Goal: Task Accomplishment & Management: Complete application form

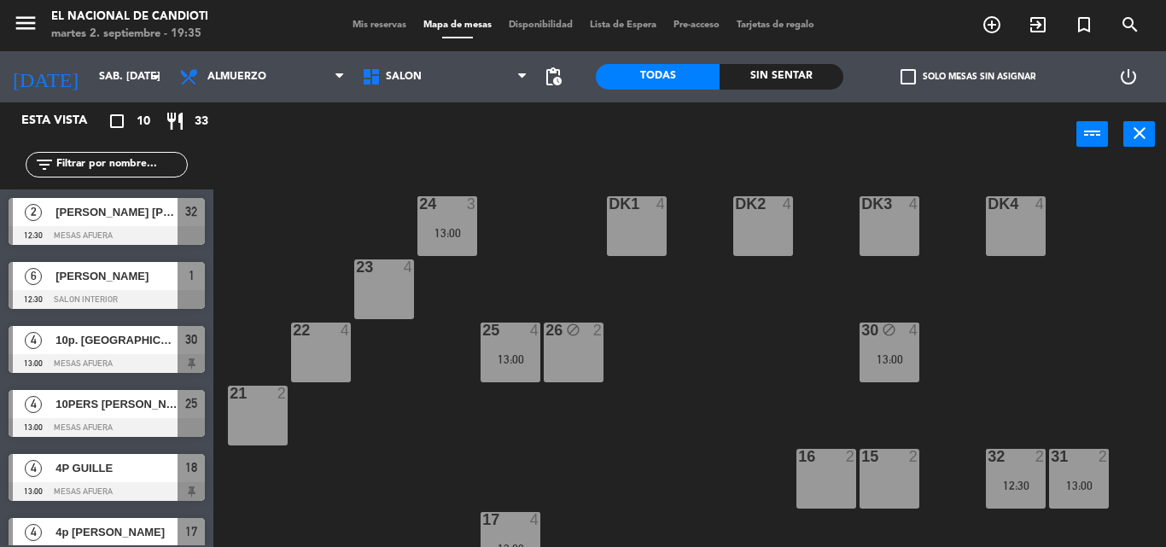
click at [375, 304] on div "23 4" at bounding box center [384, 290] width 60 height 60
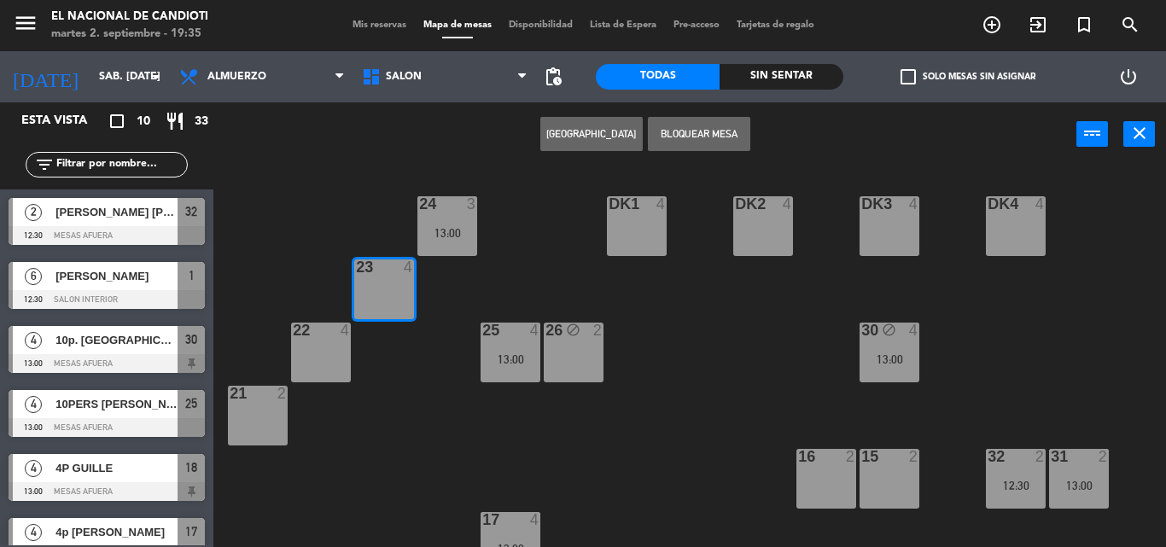
click at [599, 131] on button "[GEOGRAPHIC_DATA]" at bounding box center [592, 134] width 102 height 34
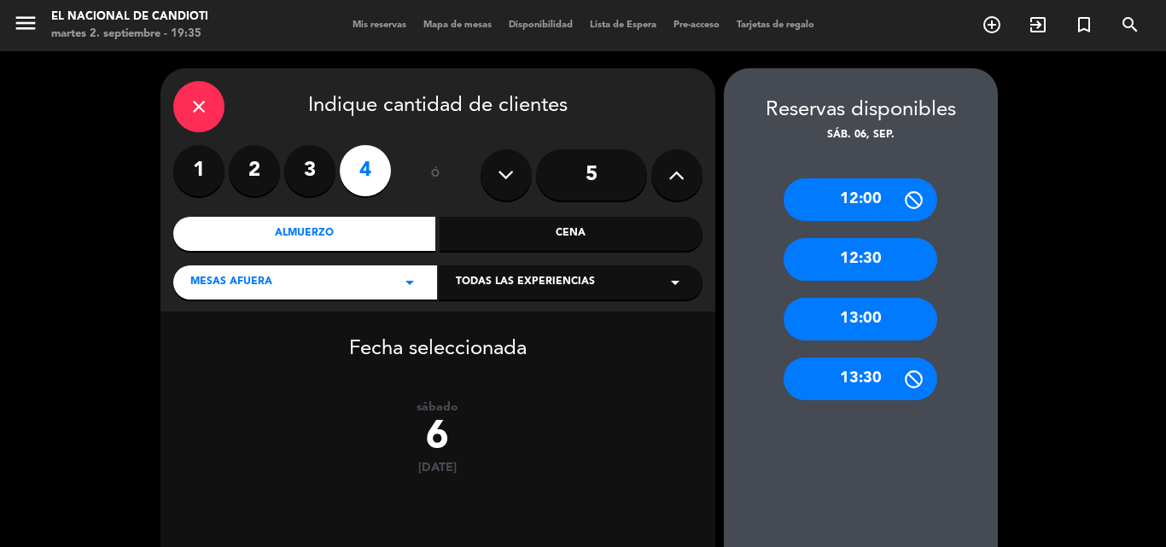
click at [884, 323] on div "13:00" at bounding box center [861, 319] width 154 height 43
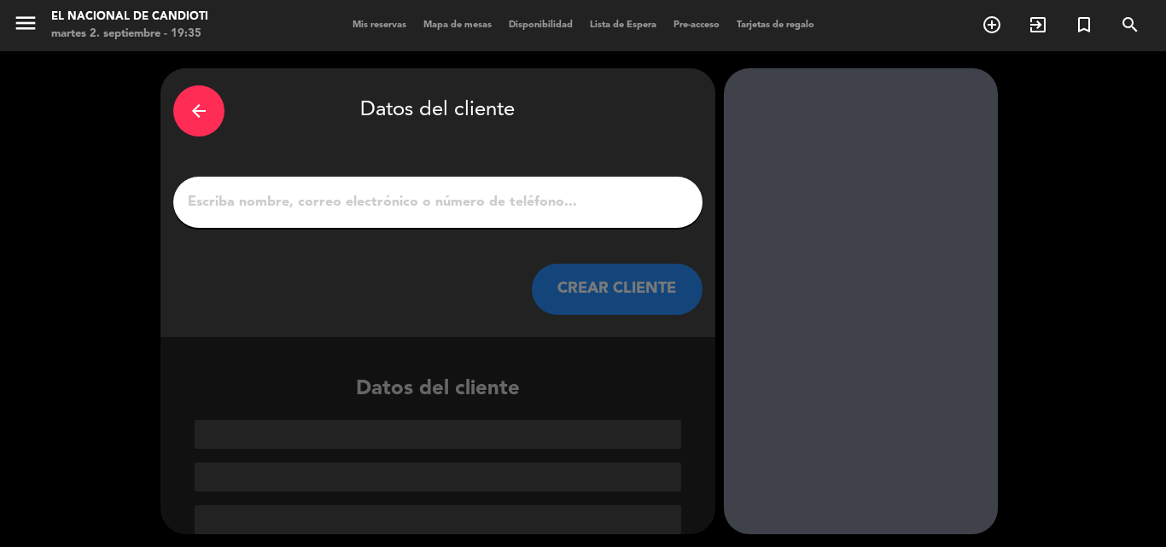
click at [576, 190] on input "1" at bounding box center [438, 202] width 504 height 24
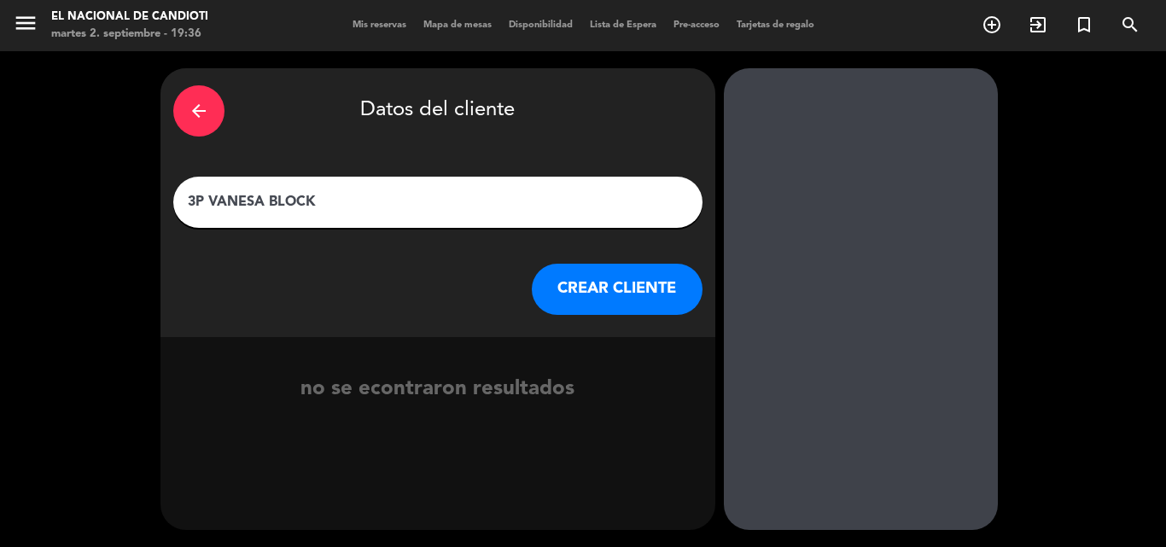
type input "3P VANESA BLOCK"
click at [583, 292] on button "CREAR CLIENTE" at bounding box center [617, 289] width 171 height 51
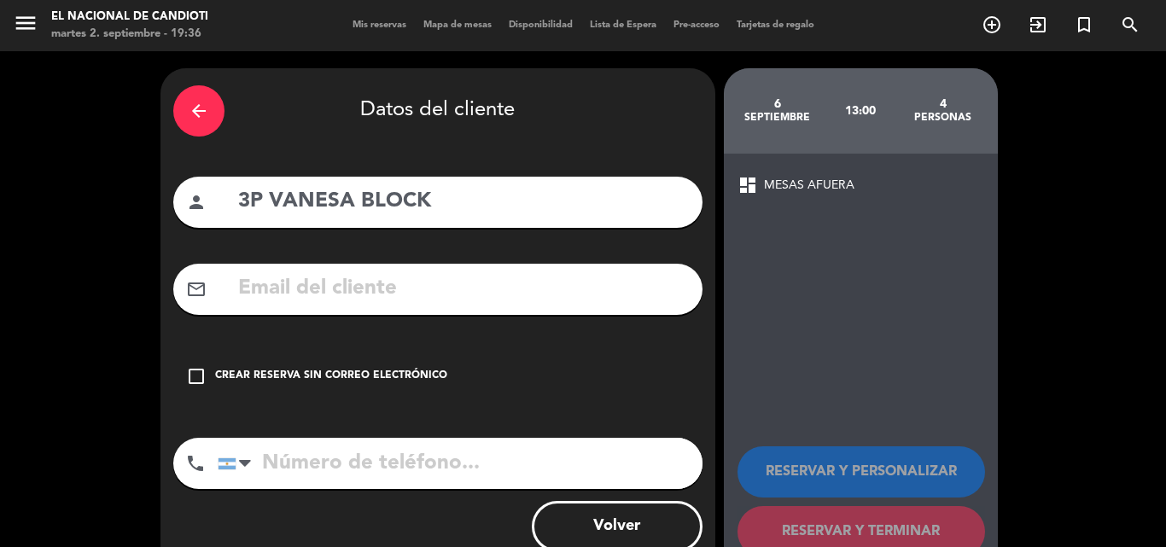
click at [334, 377] on div "Crear reserva sin correo electrónico" at bounding box center [331, 376] width 232 height 17
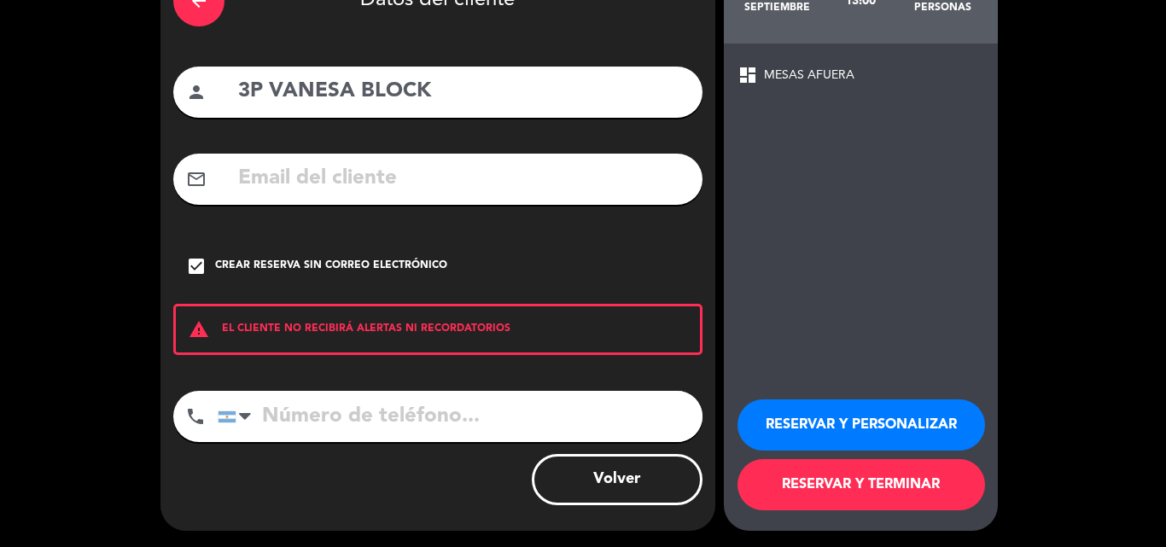
scroll to position [111, 0]
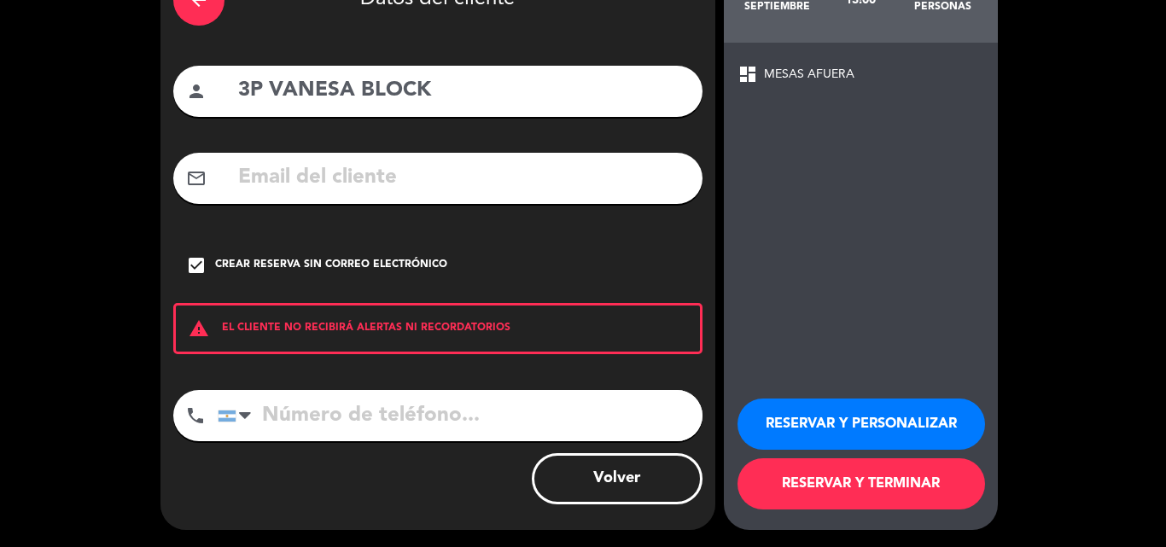
click at [906, 485] on button "RESERVAR Y TERMINAR" at bounding box center [862, 484] width 248 height 51
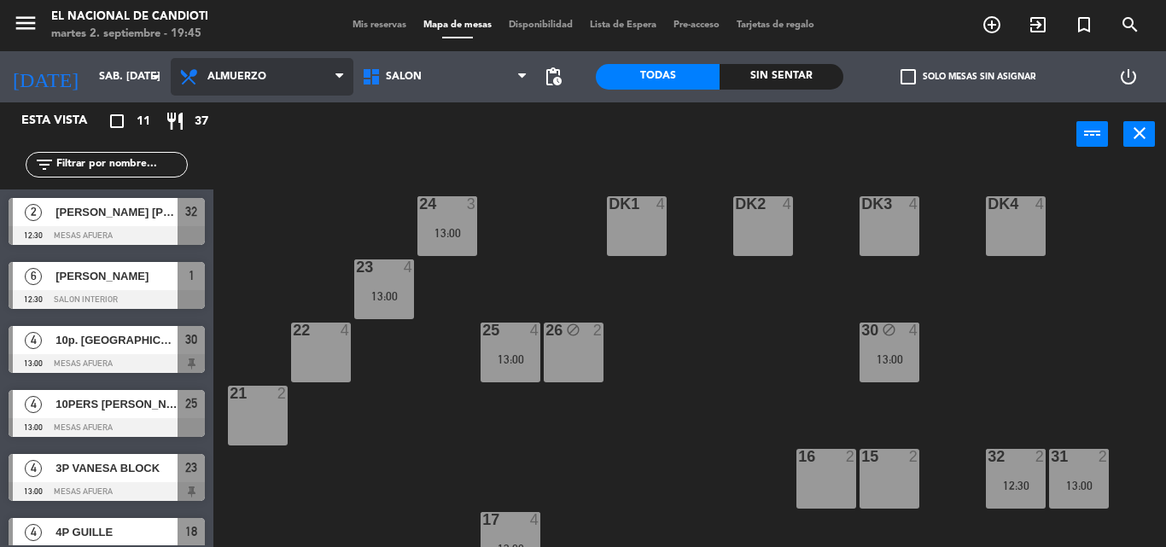
click at [252, 67] on span "Almuerzo" at bounding box center [262, 77] width 183 height 38
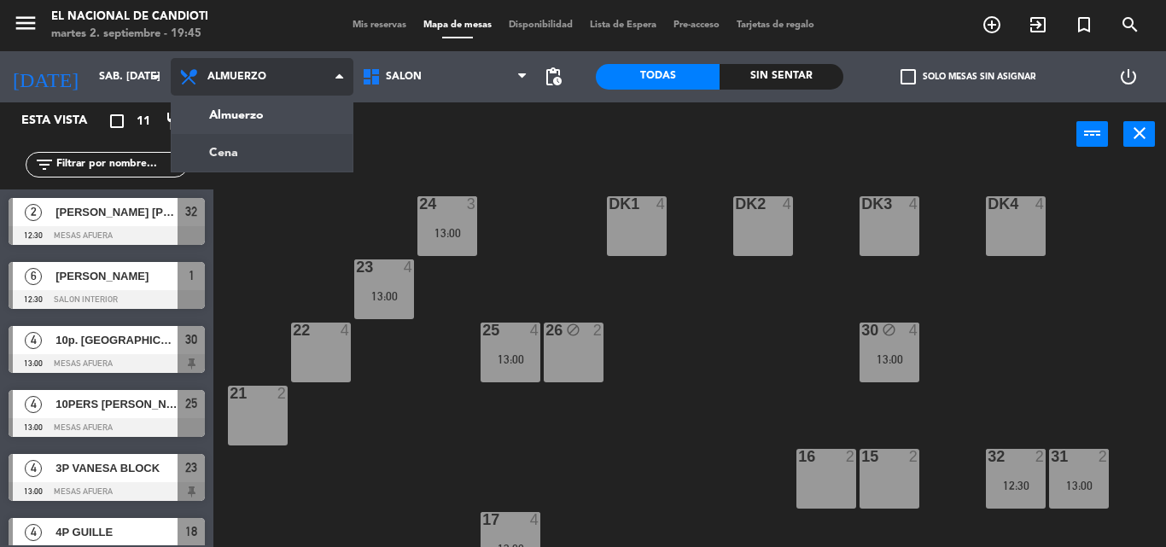
click at [254, 149] on ng-component "menu El Nacional de Candioti martes 2. septiembre - 19:45 Mis reservas Mapa de …" at bounding box center [583, 273] width 1166 height 547
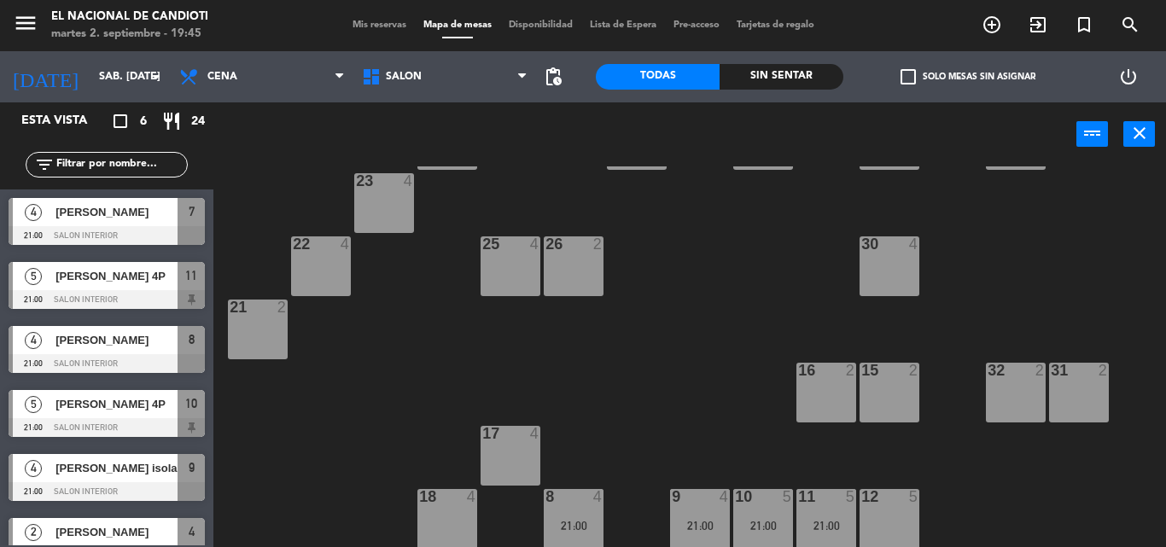
scroll to position [214, 0]
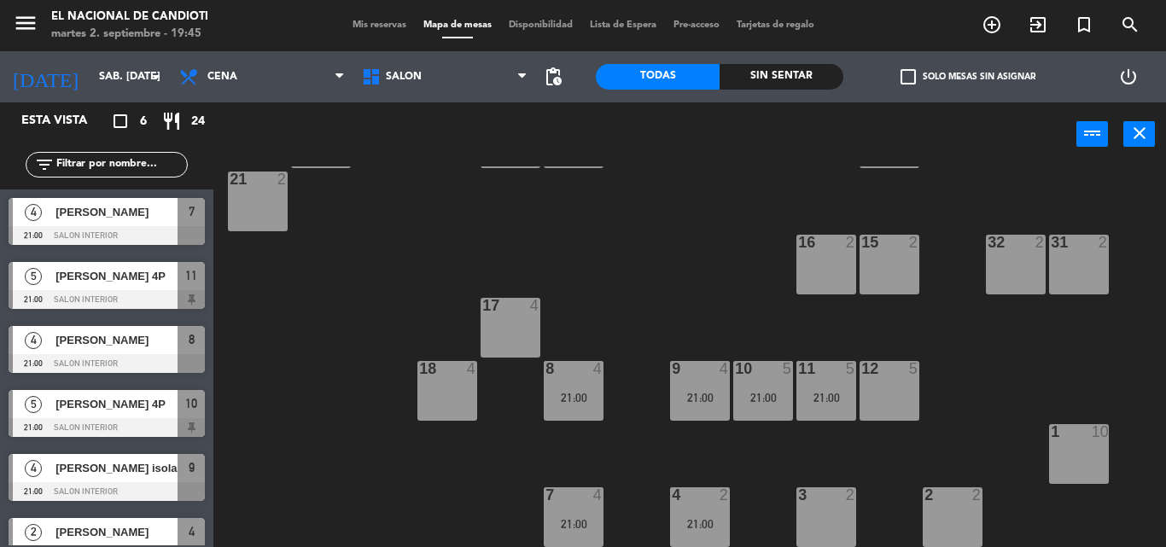
click at [1096, 460] on div "1 10" at bounding box center [1079, 454] width 60 height 60
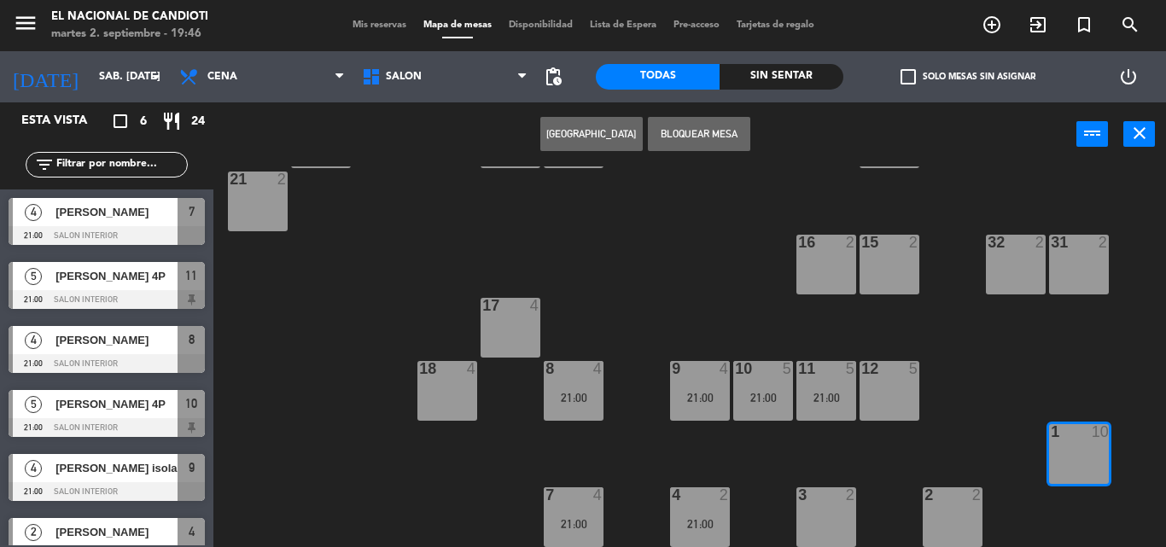
click at [610, 141] on button "[GEOGRAPHIC_DATA]" at bounding box center [592, 134] width 102 height 34
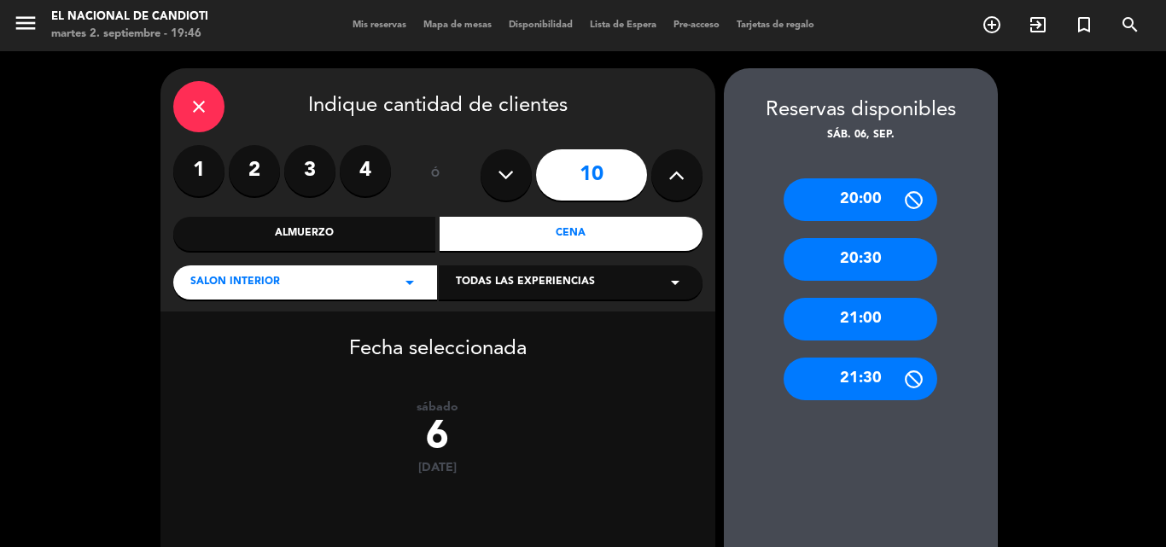
click at [924, 267] on div "20:30" at bounding box center [861, 259] width 154 height 43
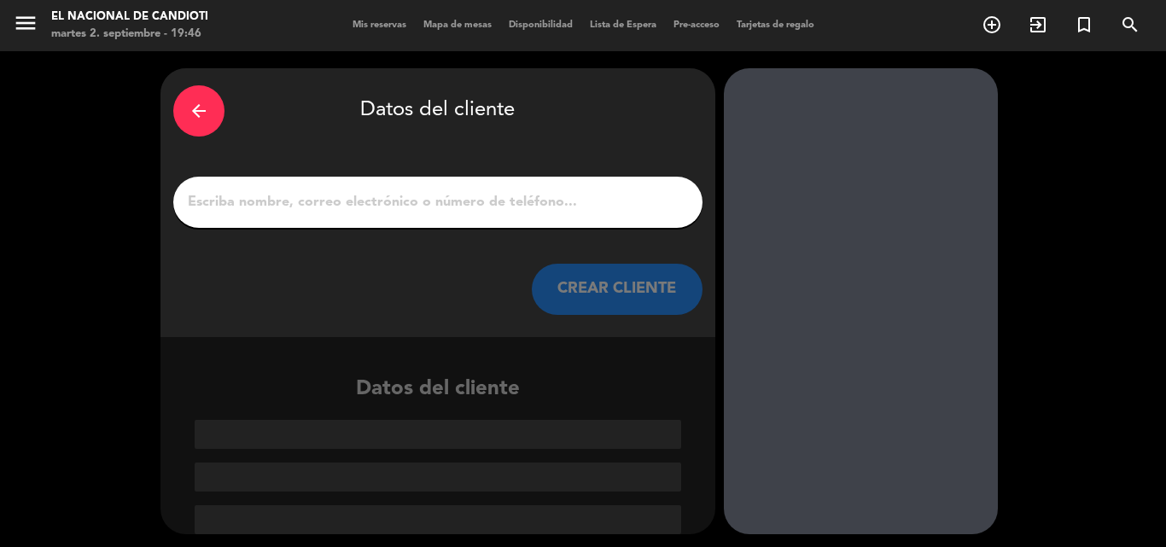
click at [569, 210] on input "1" at bounding box center [438, 202] width 504 height 24
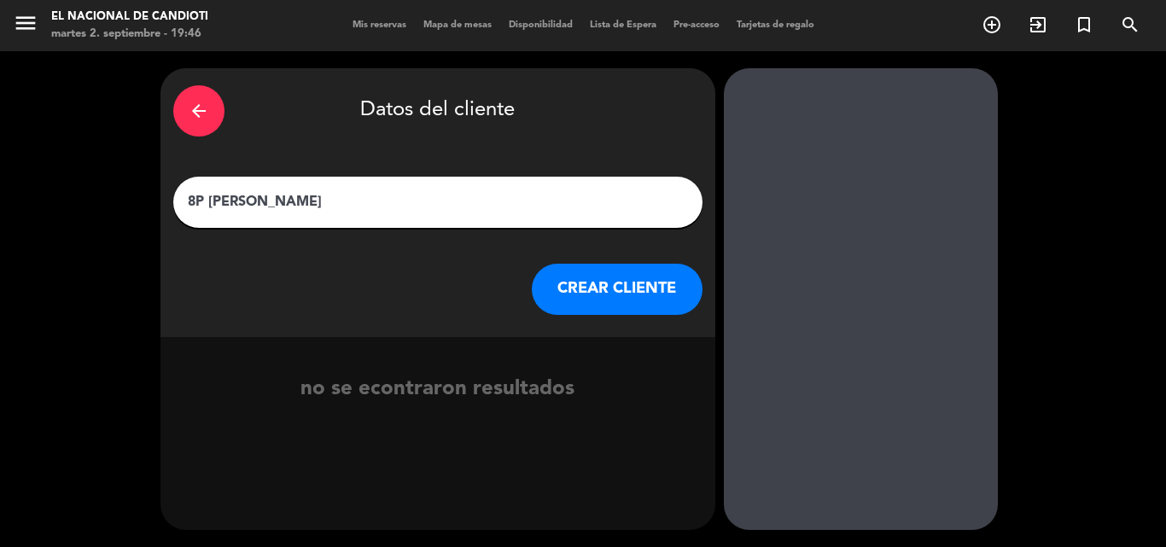
click at [277, 199] on input "8P [PERSON_NAME]" at bounding box center [438, 202] width 504 height 24
type input "8P [PERSON_NAME]"
click at [628, 289] on button "CREAR CLIENTE" at bounding box center [617, 289] width 171 height 51
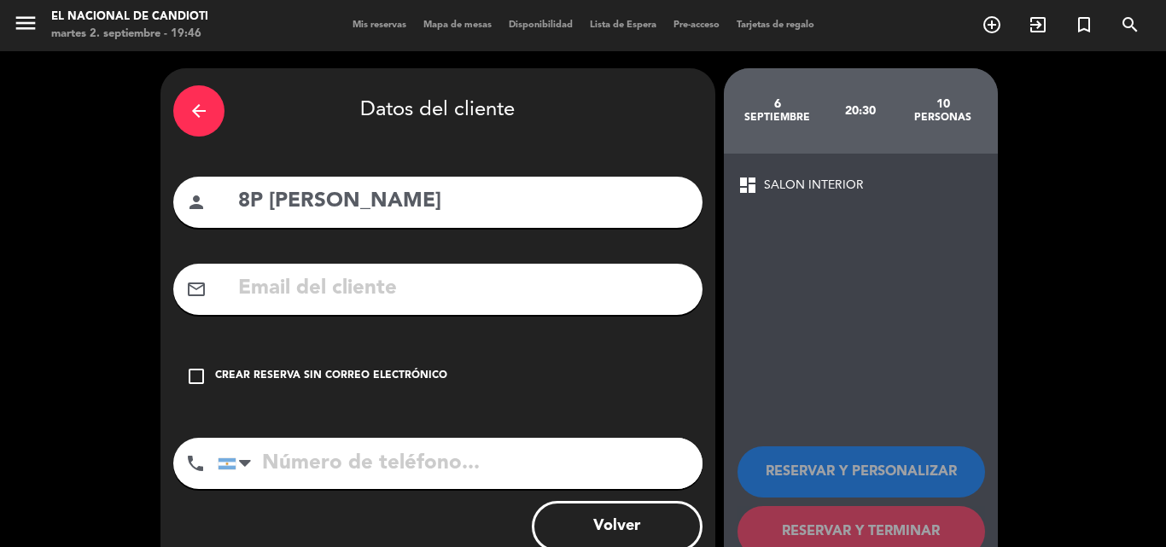
click at [365, 375] on div "Crear reserva sin correo electrónico" at bounding box center [331, 376] width 232 height 17
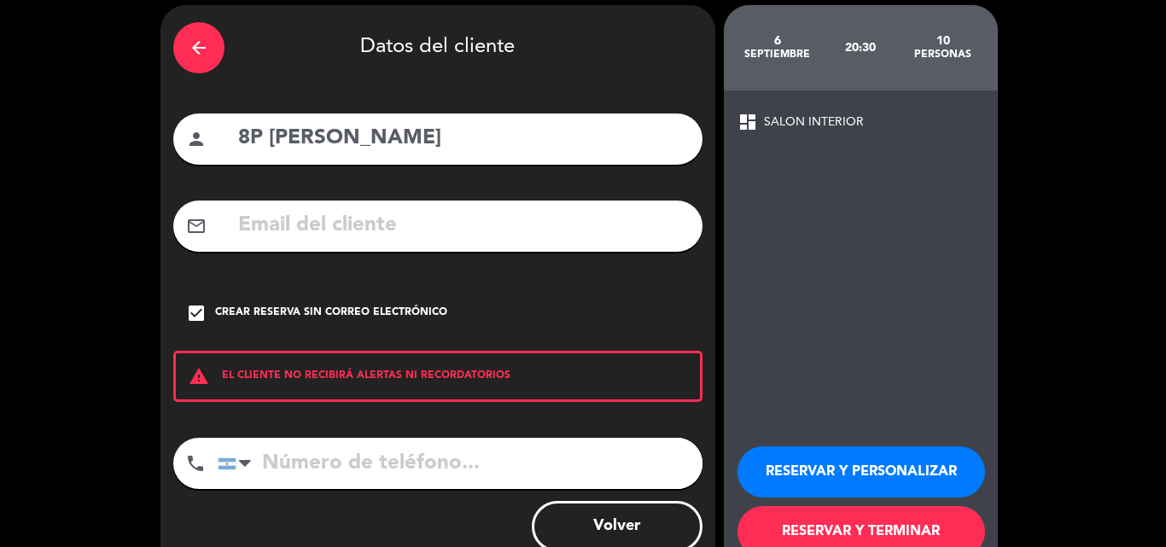
scroll to position [111, 0]
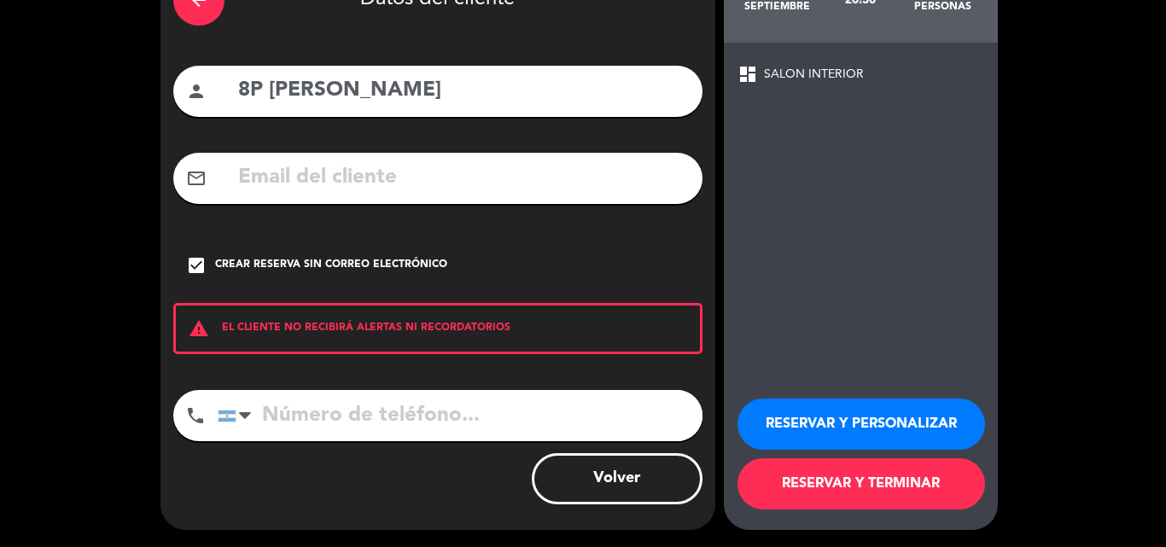
click at [841, 477] on button "RESERVAR Y TERMINAR" at bounding box center [862, 484] width 248 height 51
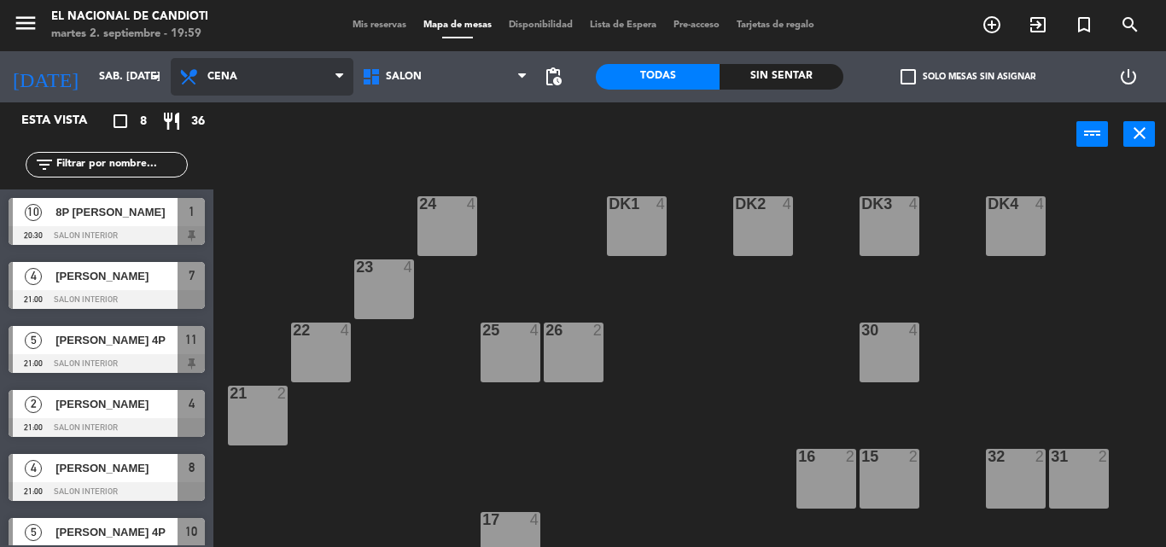
click at [207, 73] on span "Cena" at bounding box center [262, 77] width 183 height 38
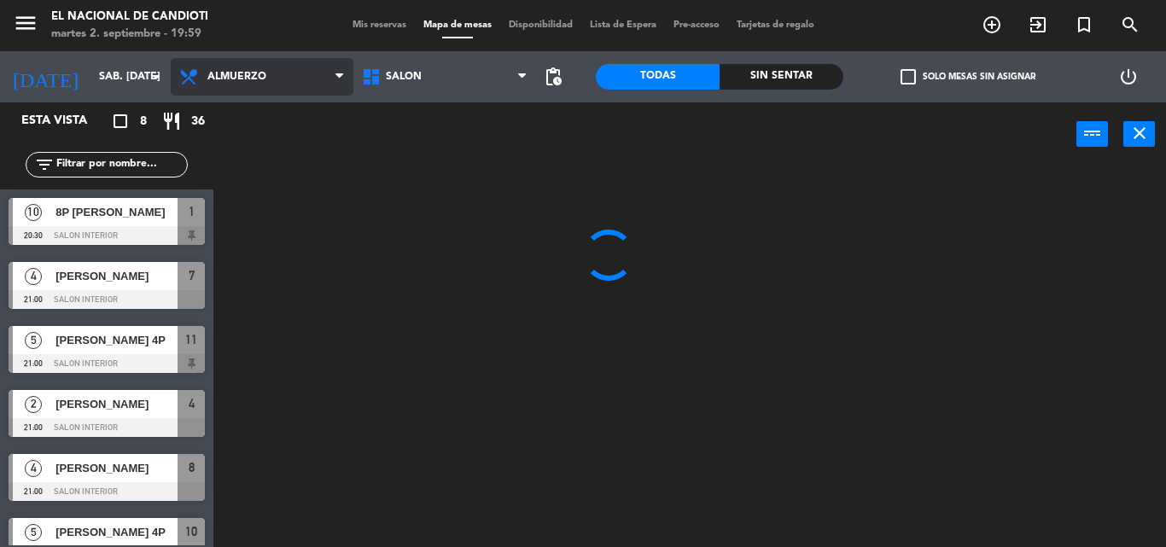
click at [244, 115] on ng-component "menu El Nacional de Candioti martes 2. septiembre - 19:59 Mis reservas Mapa de …" at bounding box center [583, 273] width 1166 height 547
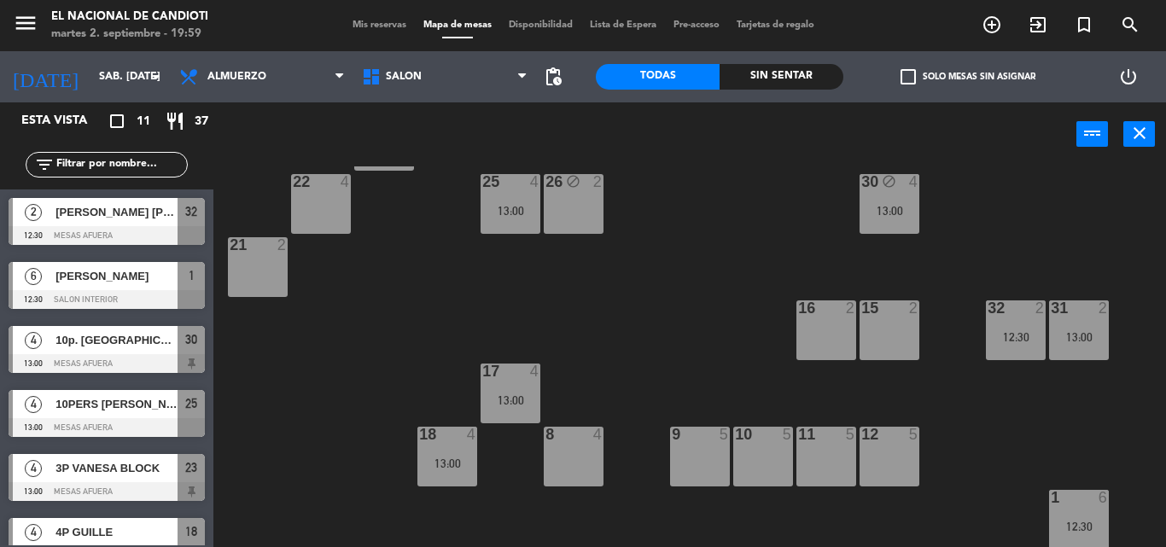
scroll to position [214, 0]
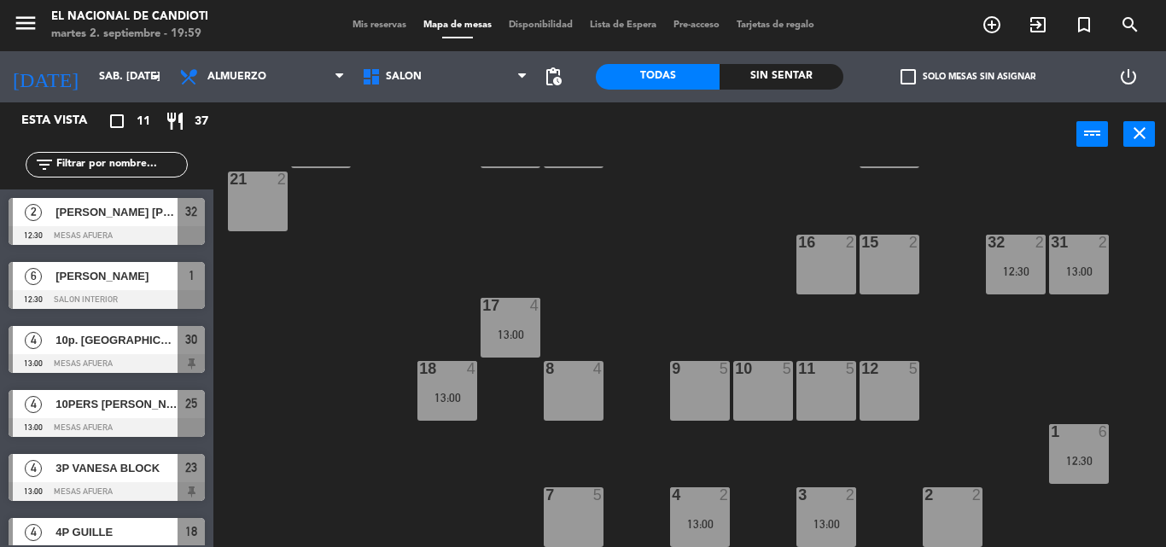
drag, startPoint x: 684, startPoint y: 389, endPoint x: 588, endPoint y: 275, distance: 148.5
click at [588, 275] on div "24 3 13:00 DK1 4 DK2 4 DK3 4 DK4 4 23 4 13:00 22 4 25 4 13:00 26 block 2 30 blo…" at bounding box center [695, 357] width 941 height 381
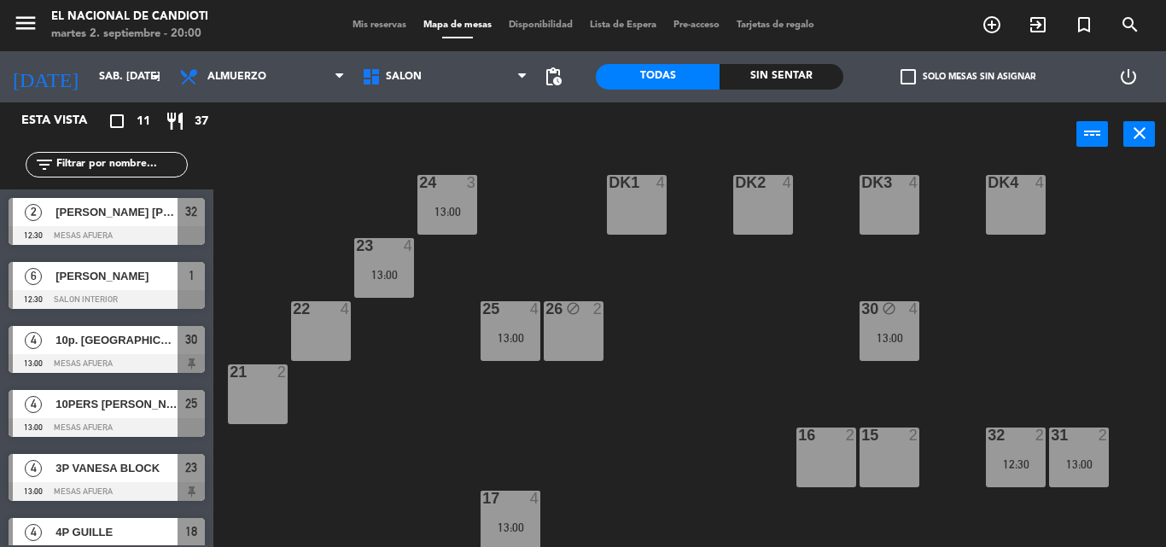
scroll to position [0, 0]
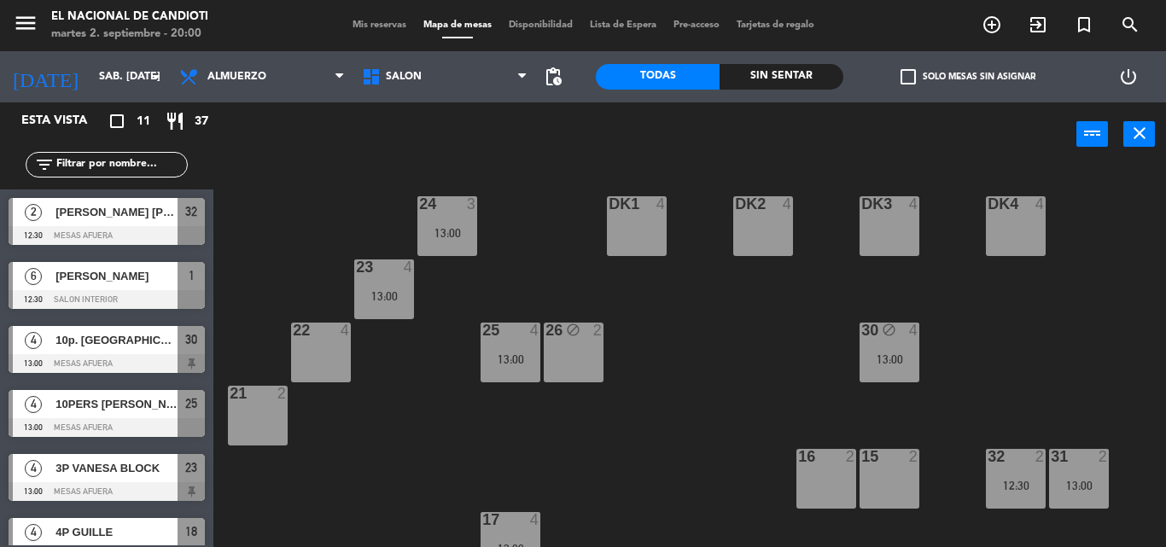
click at [267, 438] on div "21 2" at bounding box center [258, 416] width 60 height 60
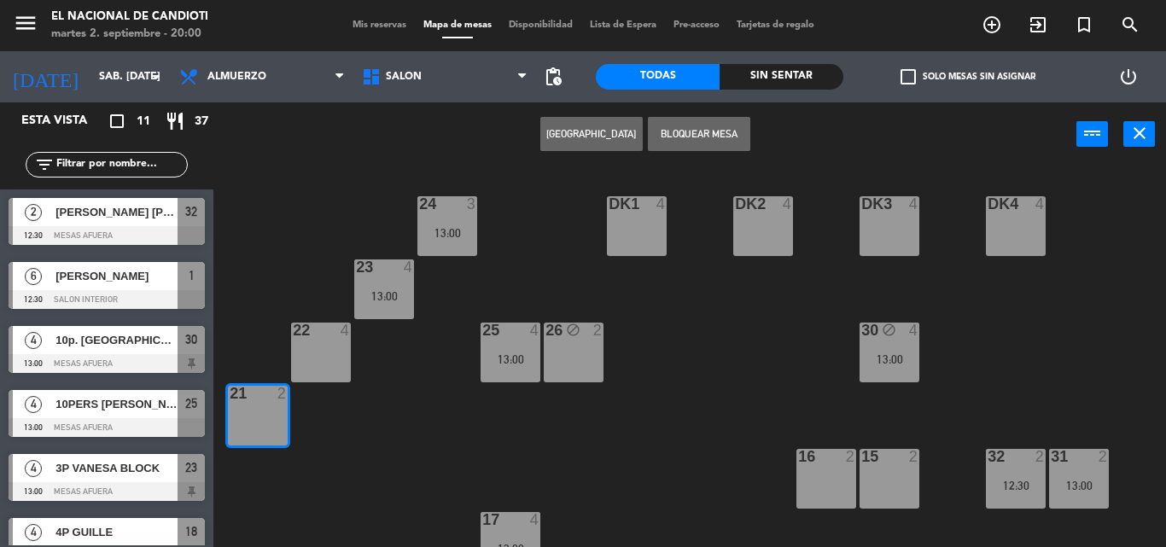
click at [611, 133] on button "[GEOGRAPHIC_DATA]" at bounding box center [592, 134] width 102 height 34
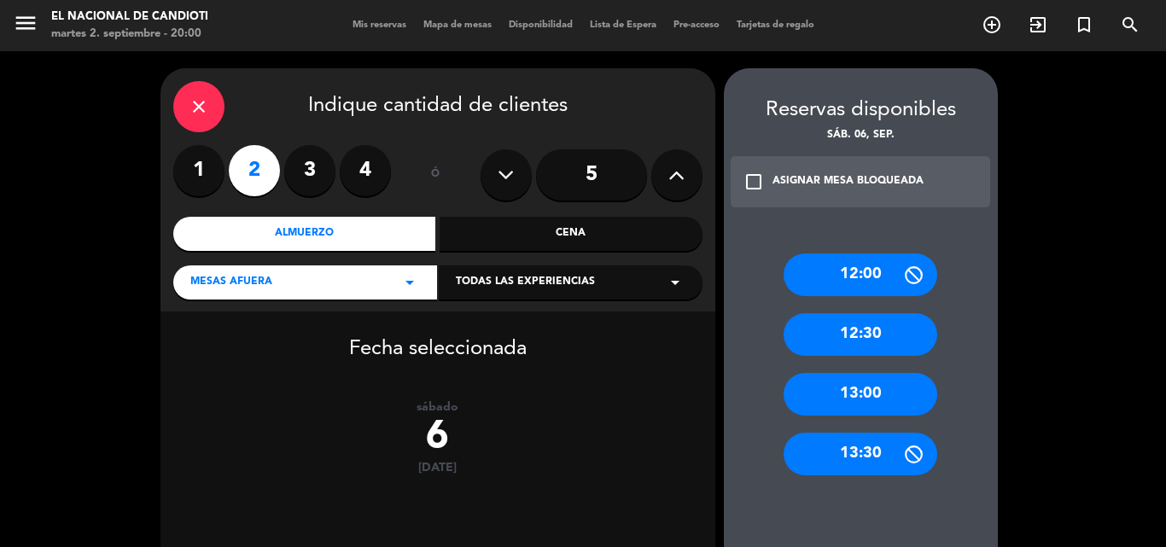
click at [891, 399] on div "13:00" at bounding box center [861, 394] width 154 height 43
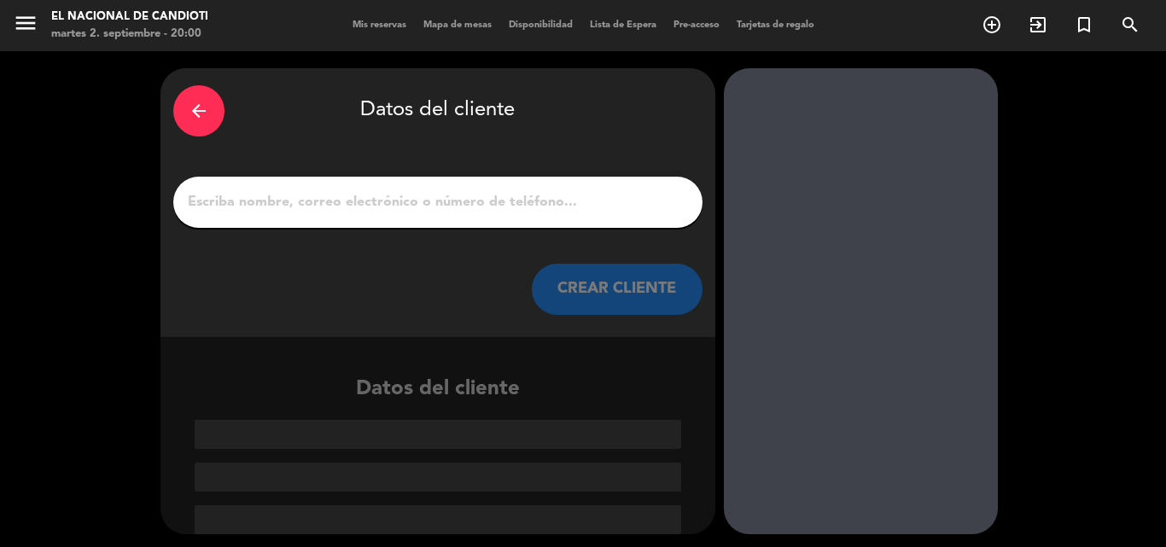
click at [346, 211] on input "1" at bounding box center [438, 202] width 504 height 24
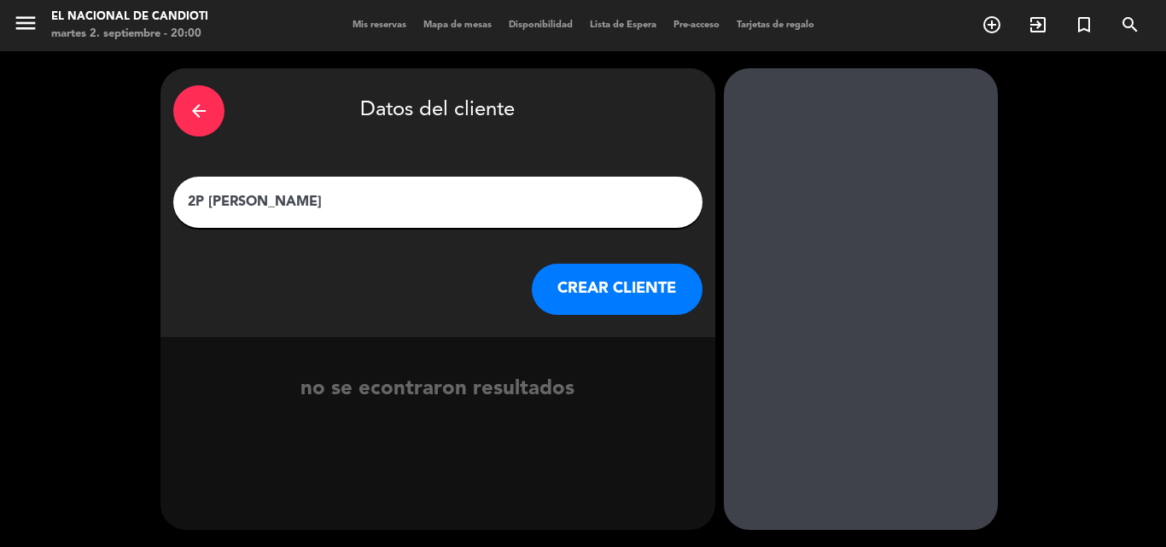
type input "2P [PERSON_NAME]"
click at [619, 288] on button "CREAR CLIENTE" at bounding box center [617, 289] width 171 height 51
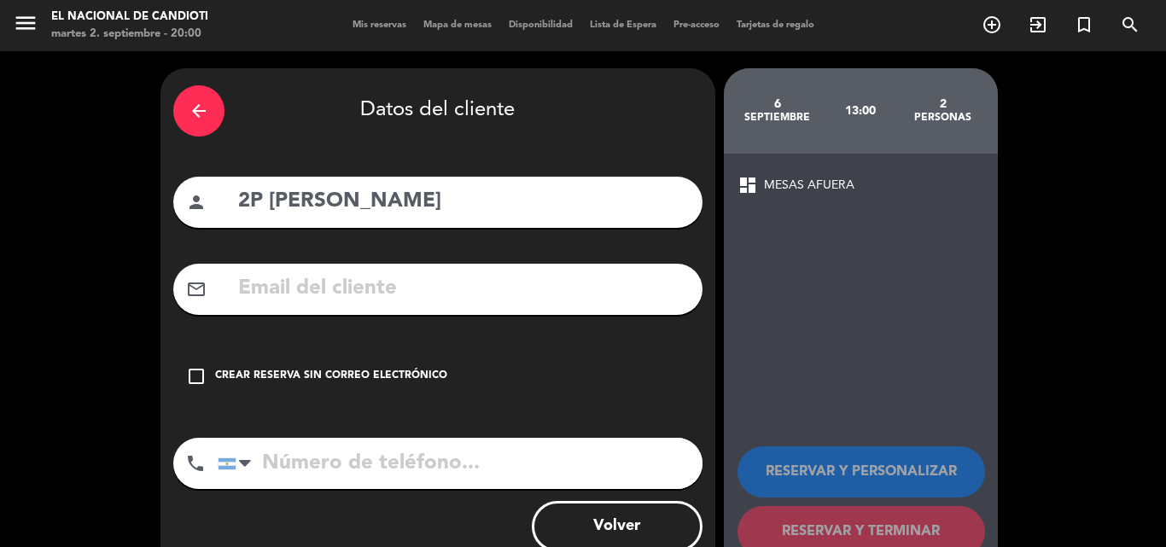
click at [355, 374] on div "Crear reserva sin correo electrónico" at bounding box center [331, 376] width 232 height 17
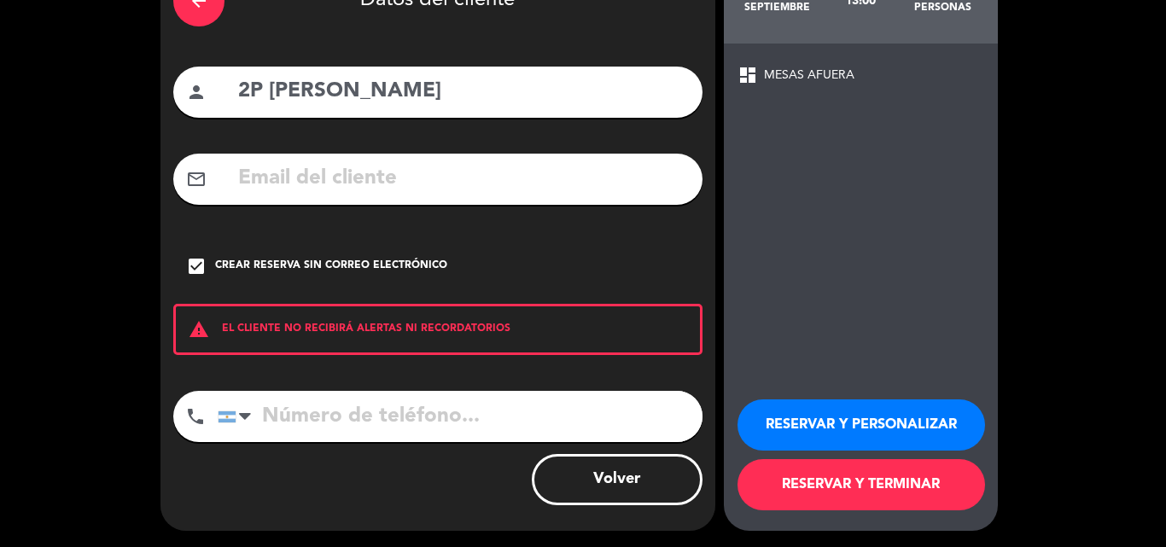
scroll to position [111, 0]
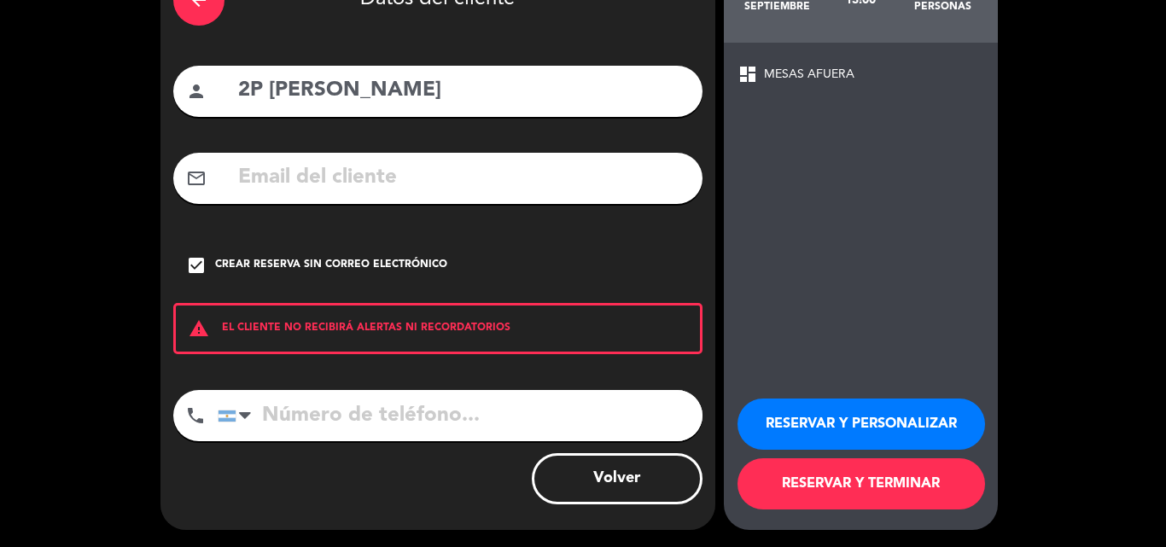
click at [898, 490] on button "RESERVAR Y TERMINAR" at bounding box center [862, 484] width 248 height 51
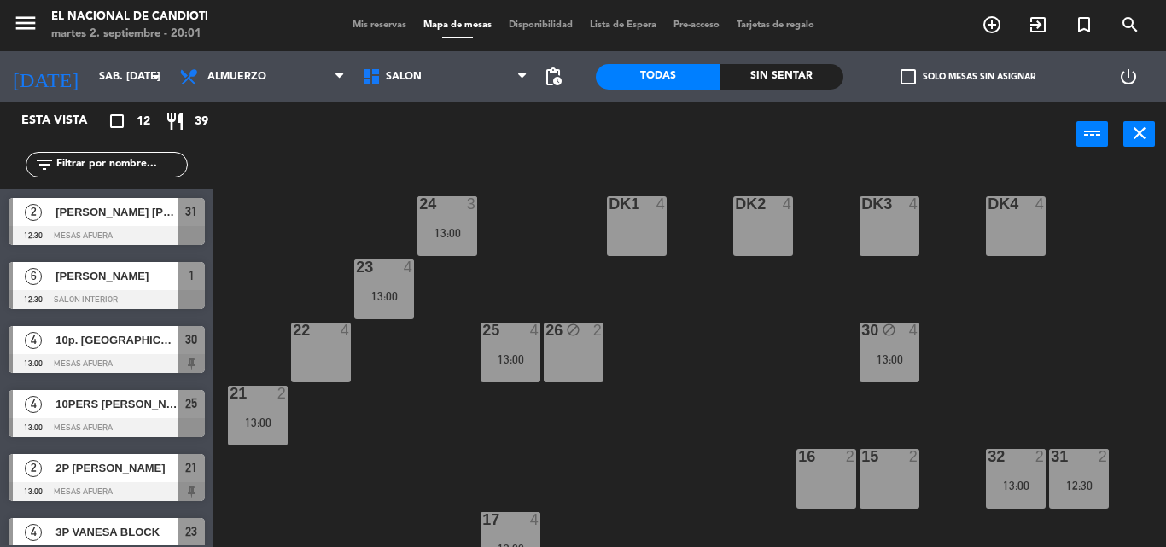
click at [155, 224] on div "2 [PERSON_NAME] [PERSON_NAME] 12:30 MESAS AFUERA 31" at bounding box center [106, 222] width 213 height 64
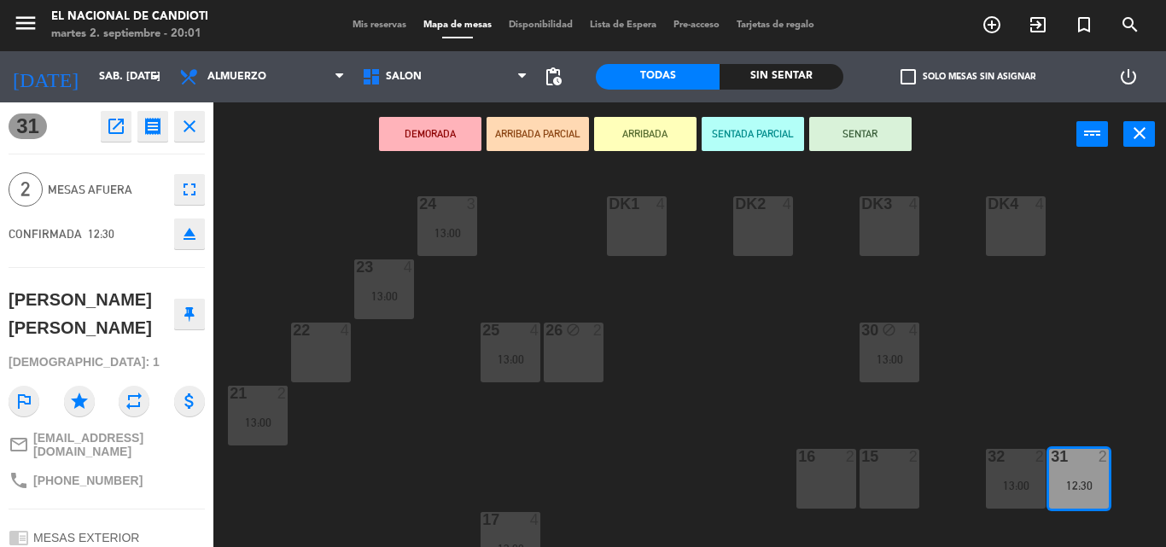
click at [187, 323] on button at bounding box center [189, 314] width 31 height 31
click at [203, 120] on button "close" at bounding box center [189, 126] width 31 height 31
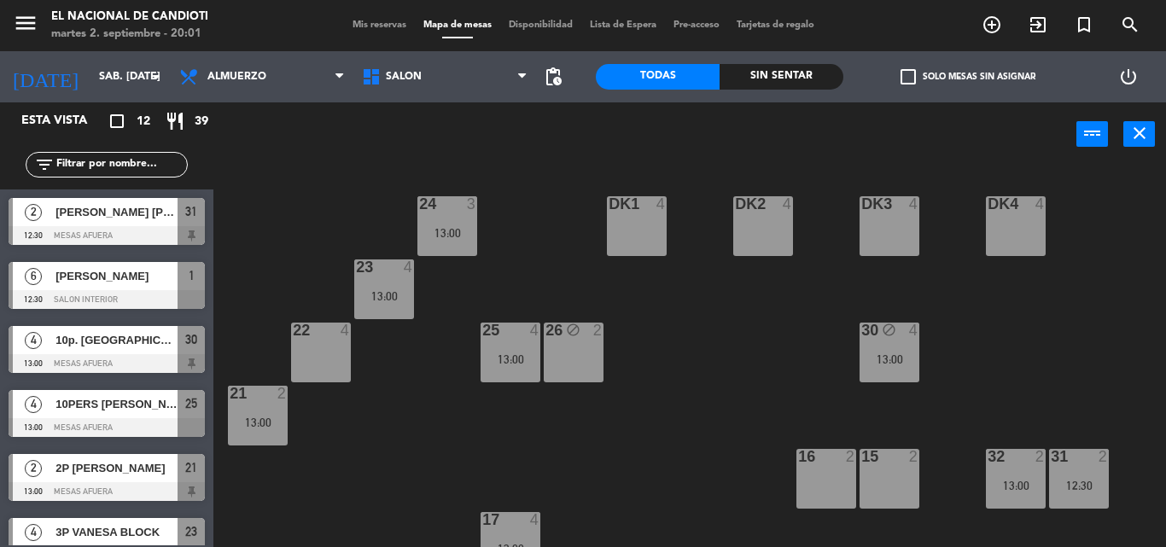
click at [131, 279] on span "[PERSON_NAME]" at bounding box center [117, 276] width 122 height 18
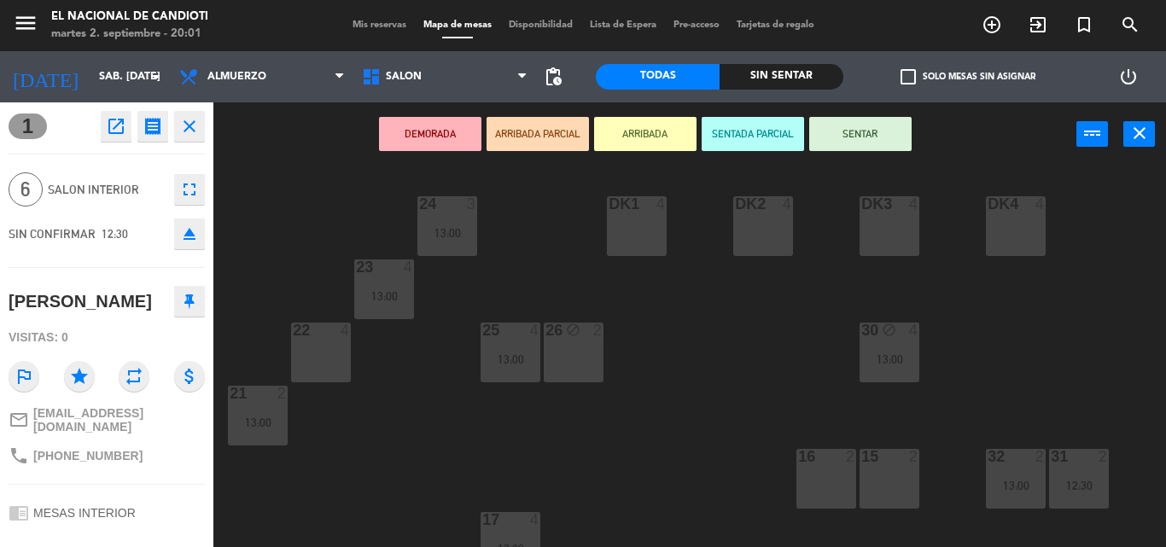
click at [183, 301] on button at bounding box center [189, 301] width 31 height 31
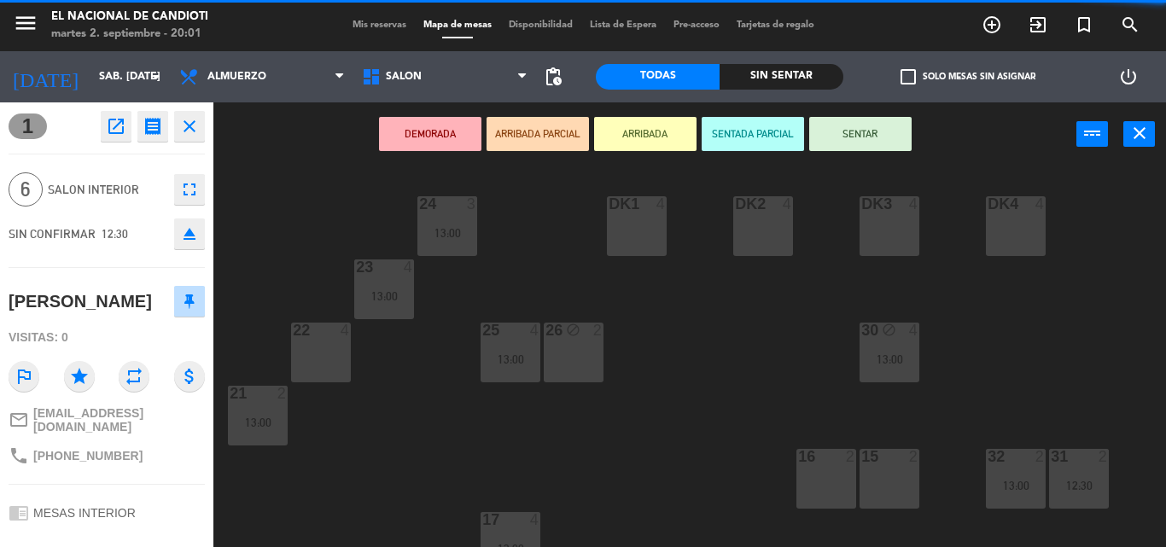
click at [196, 128] on icon "close" at bounding box center [189, 126] width 20 height 20
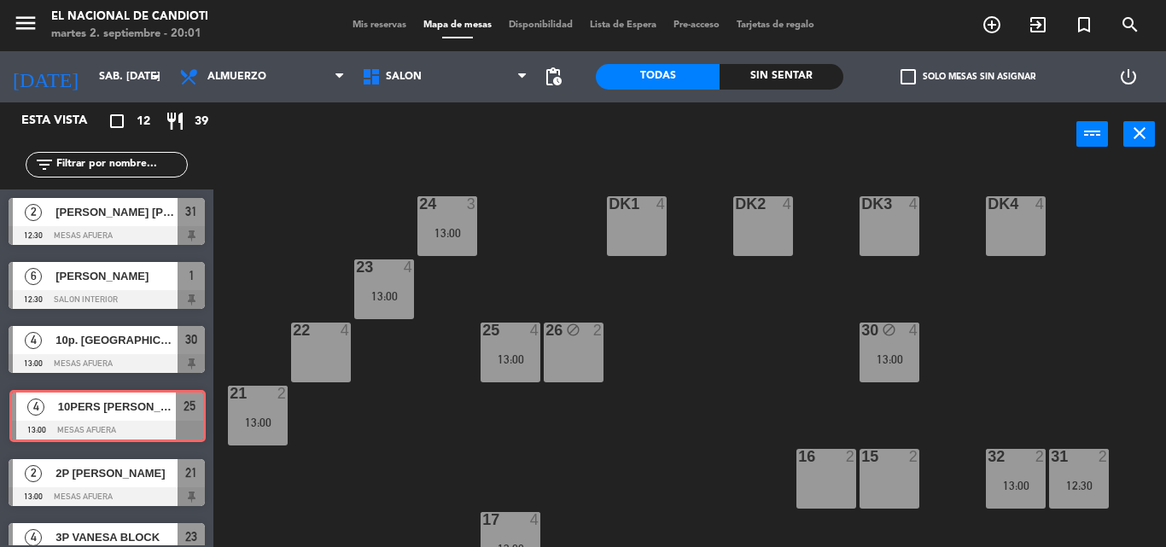
click at [118, 433] on div "4 10PERS [PERSON_NAME] 13:00 MESAS AFUERA 25 4 10PERS [PERSON_NAME] 13:00 MESAS…" at bounding box center [106, 416] width 213 height 69
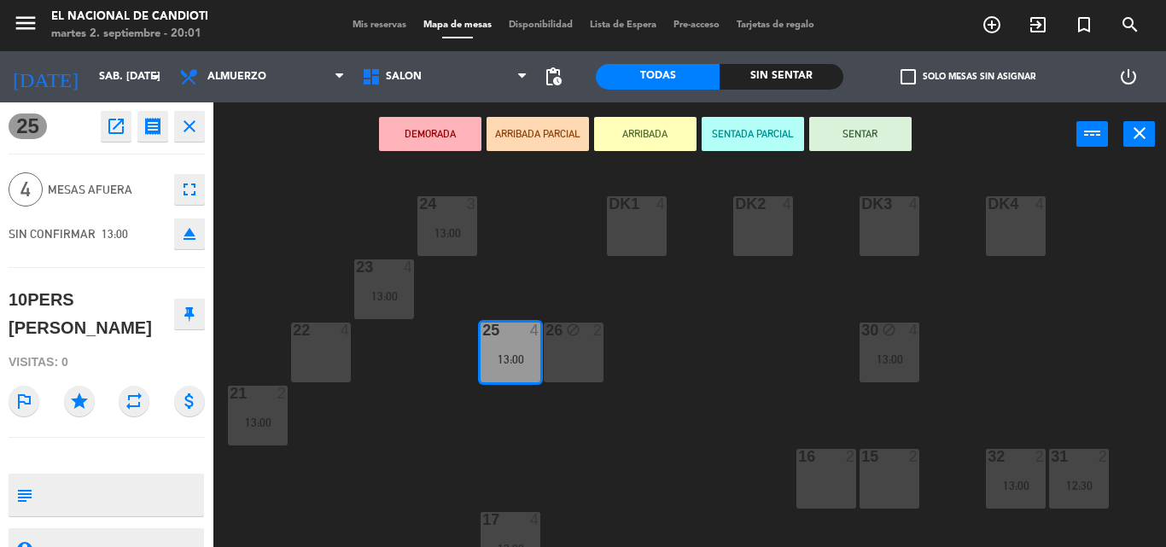
click at [202, 319] on button at bounding box center [189, 314] width 31 height 31
click at [192, 121] on icon "close" at bounding box center [189, 126] width 20 height 20
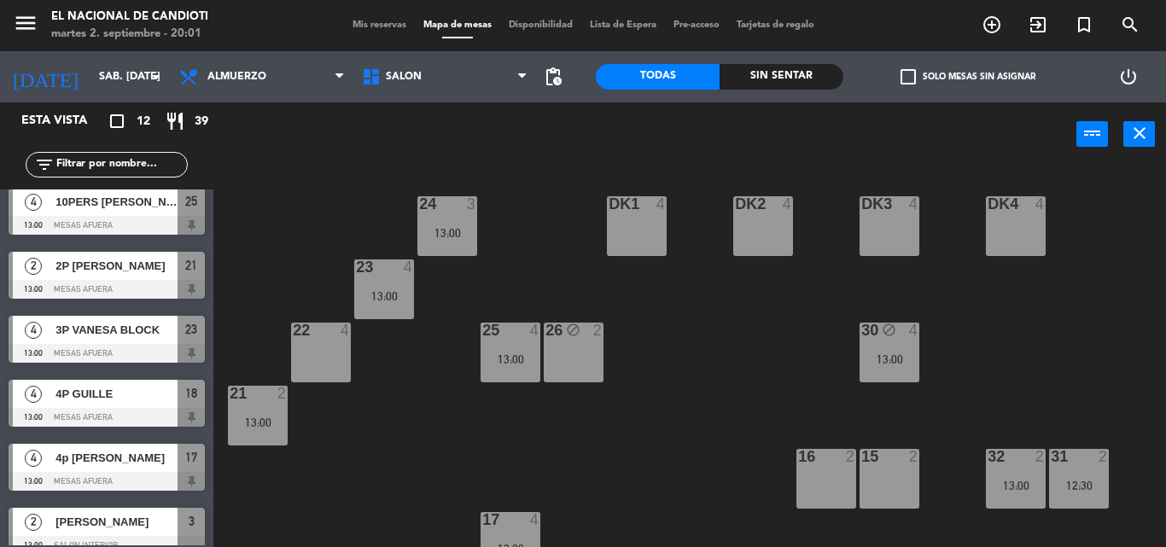
scroll to position [256, 0]
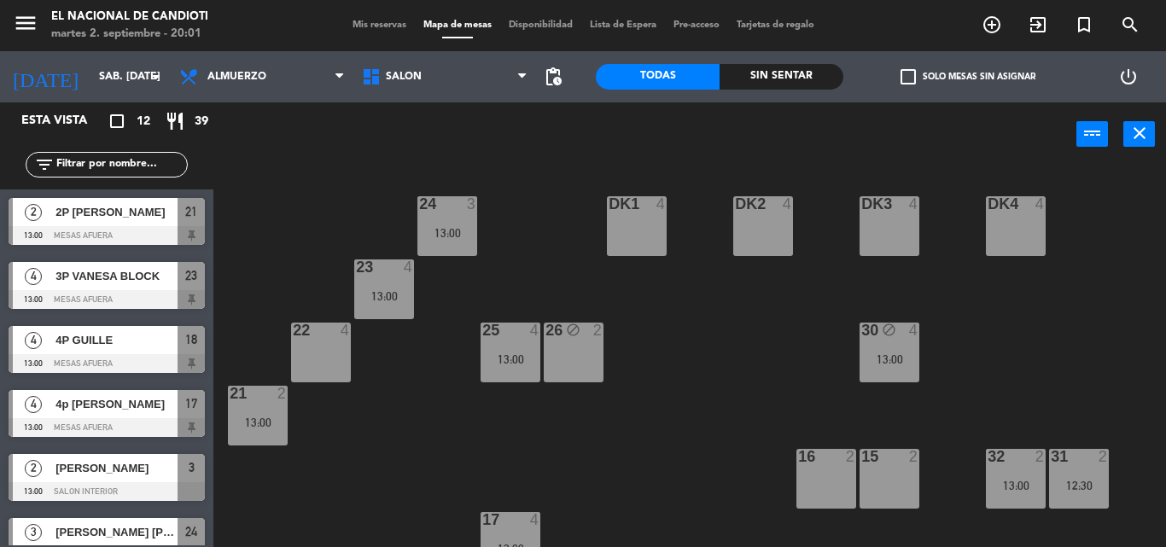
click at [143, 468] on span "[PERSON_NAME]" at bounding box center [117, 468] width 122 height 18
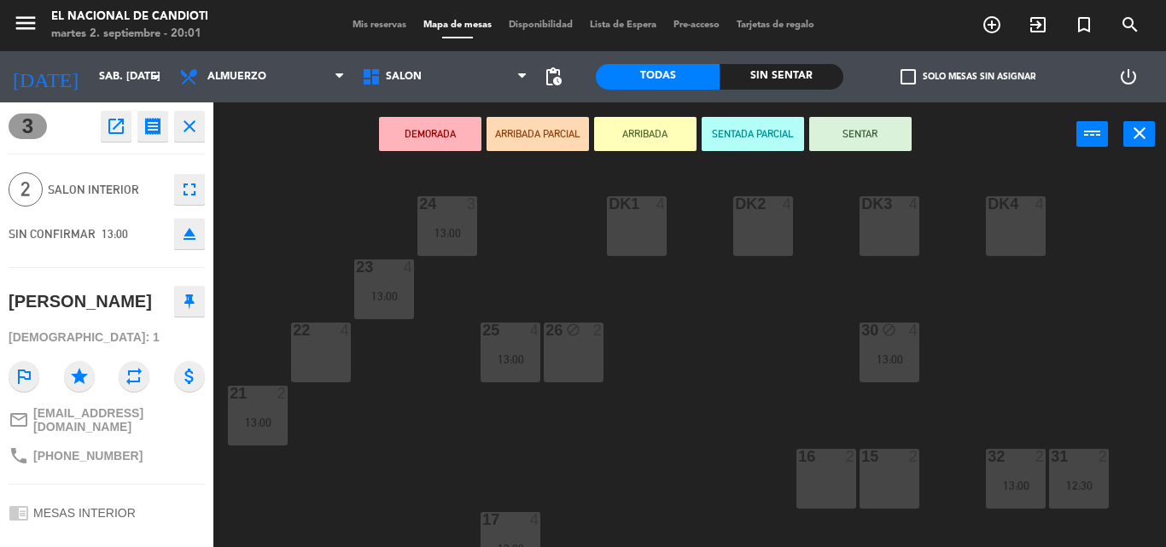
click at [196, 311] on button at bounding box center [189, 301] width 31 height 31
click at [191, 123] on icon "close" at bounding box center [189, 126] width 20 height 20
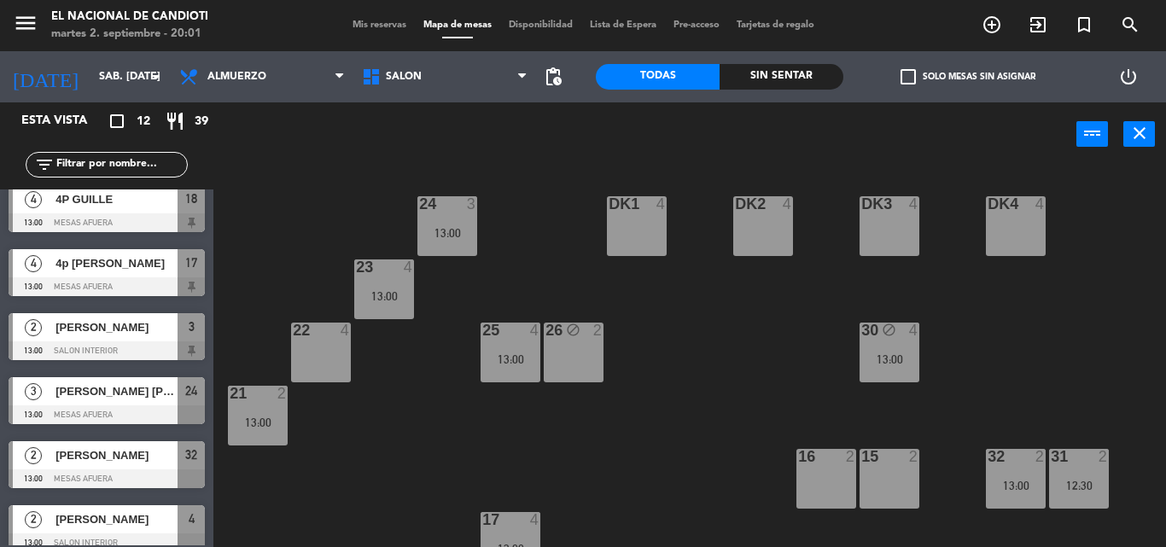
scroll to position [412, 0]
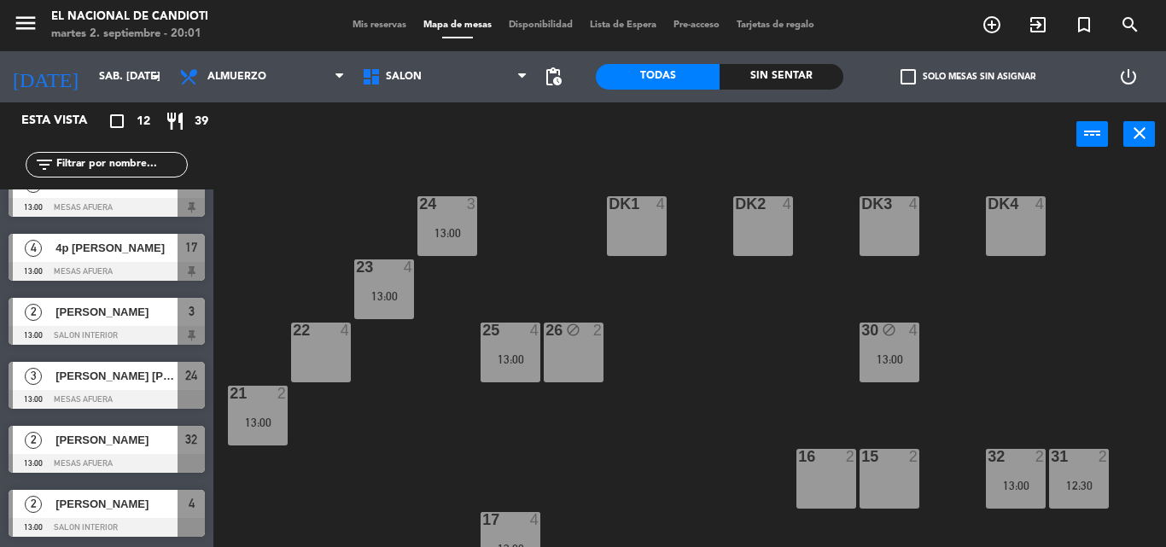
click at [144, 365] on div "[PERSON_NAME] [PERSON_NAME] Necuzi" at bounding box center [116, 376] width 124 height 28
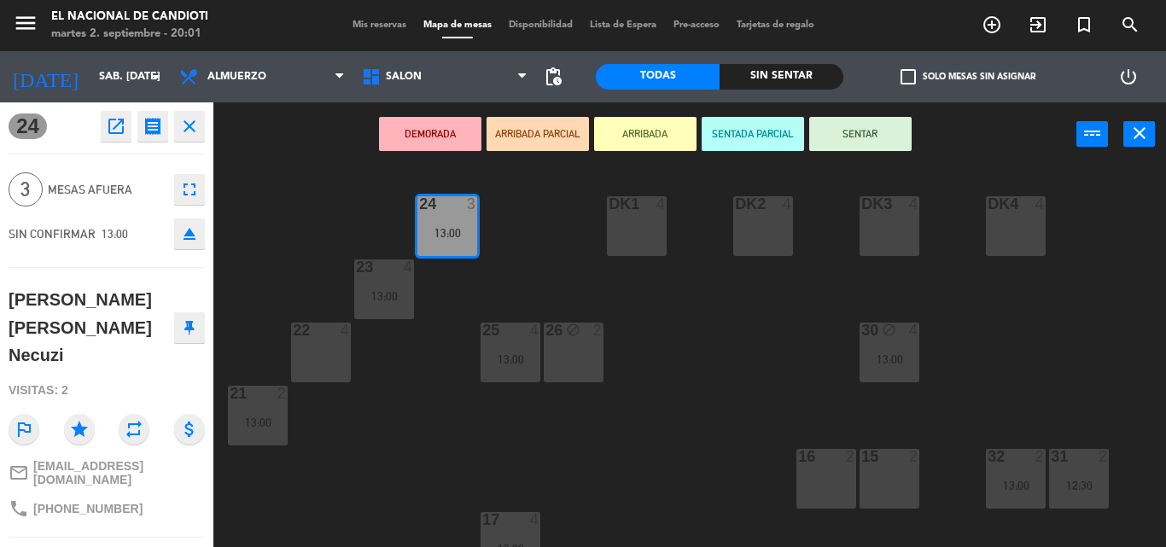
click at [192, 320] on icon at bounding box center [189, 327] width 10 height 15
click at [199, 118] on icon "close" at bounding box center [189, 126] width 20 height 20
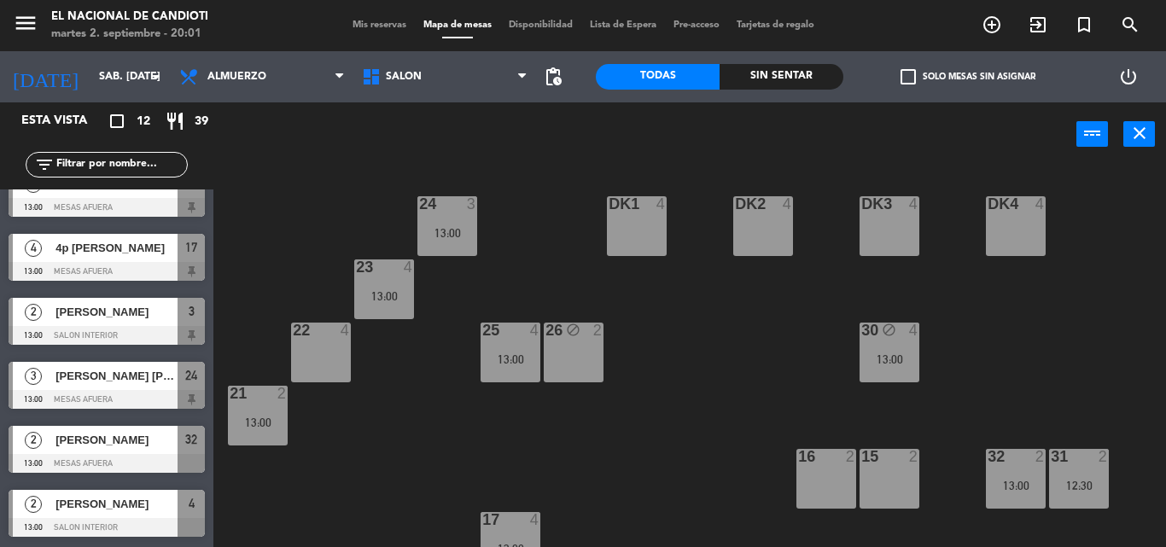
click at [162, 451] on div "[PERSON_NAME]" at bounding box center [116, 440] width 124 height 28
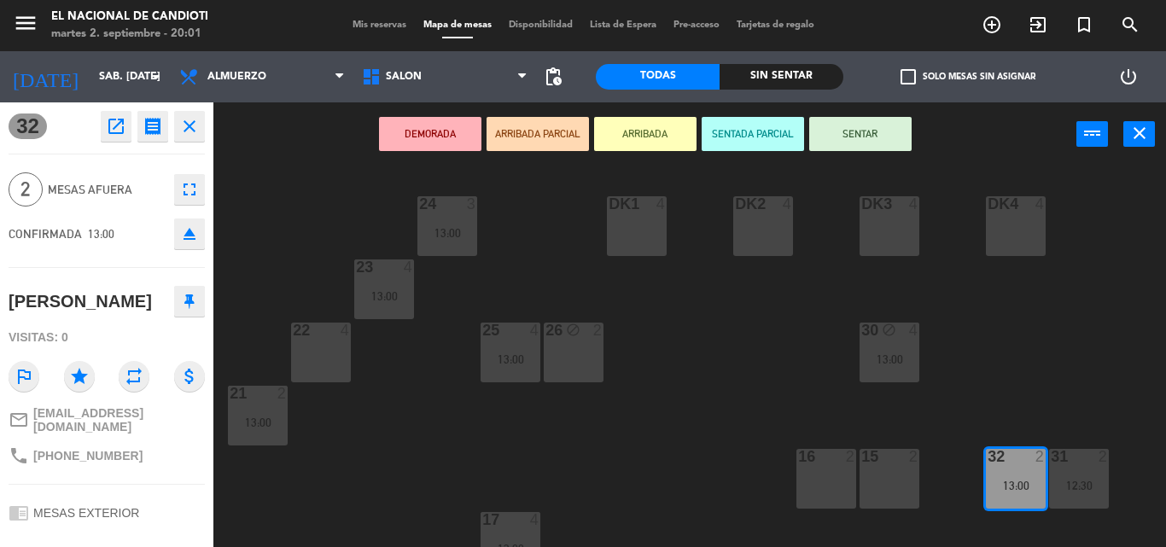
click at [185, 286] on button at bounding box center [189, 301] width 31 height 31
click at [190, 126] on icon "close" at bounding box center [189, 126] width 20 height 20
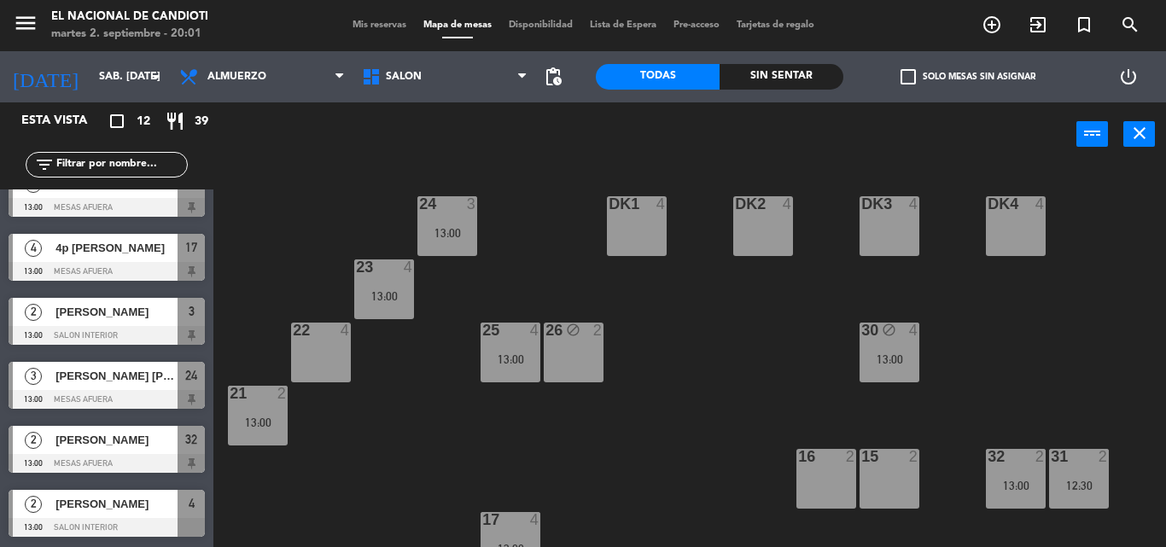
click at [106, 507] on span "[PERSON_NAME]" at bounding box center [117, 504] width 122 height 18
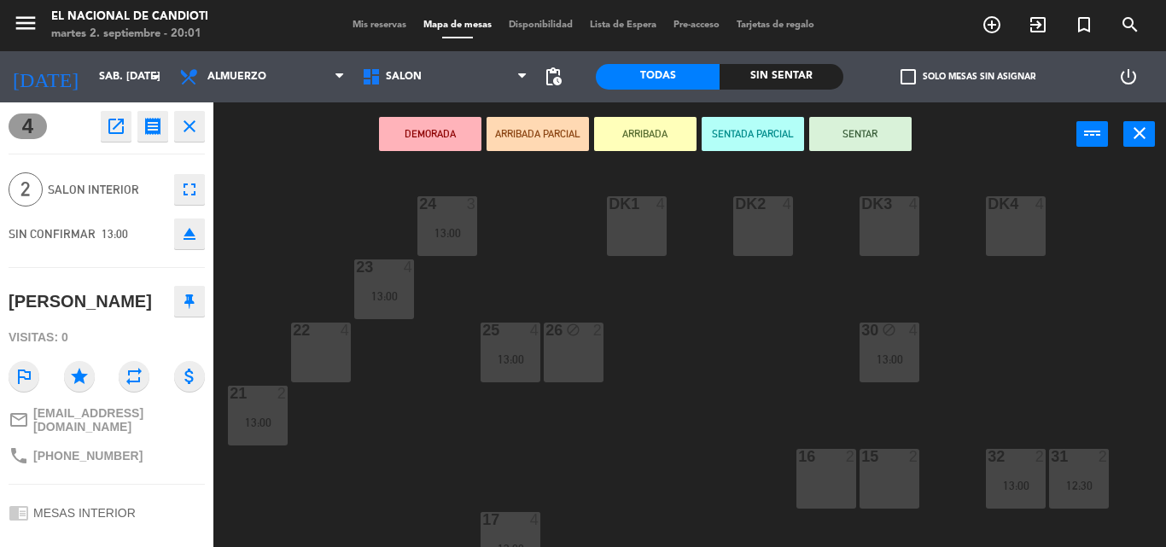
click at [196, 303] on button at bounding box center [189, 301] width 31 height 31
click at [192, 128] on icon "close" at bounding box center [189, 126] width 20 height 20
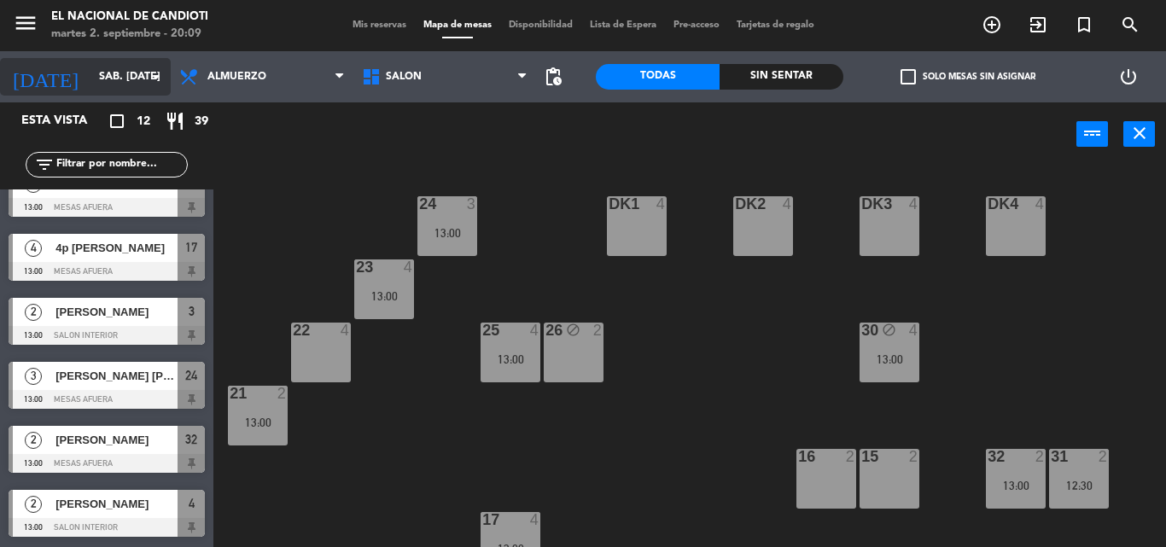
click at [128, 80] on input "sáb. [DATE]" at bounding box center [163, 76] width 144 height 29
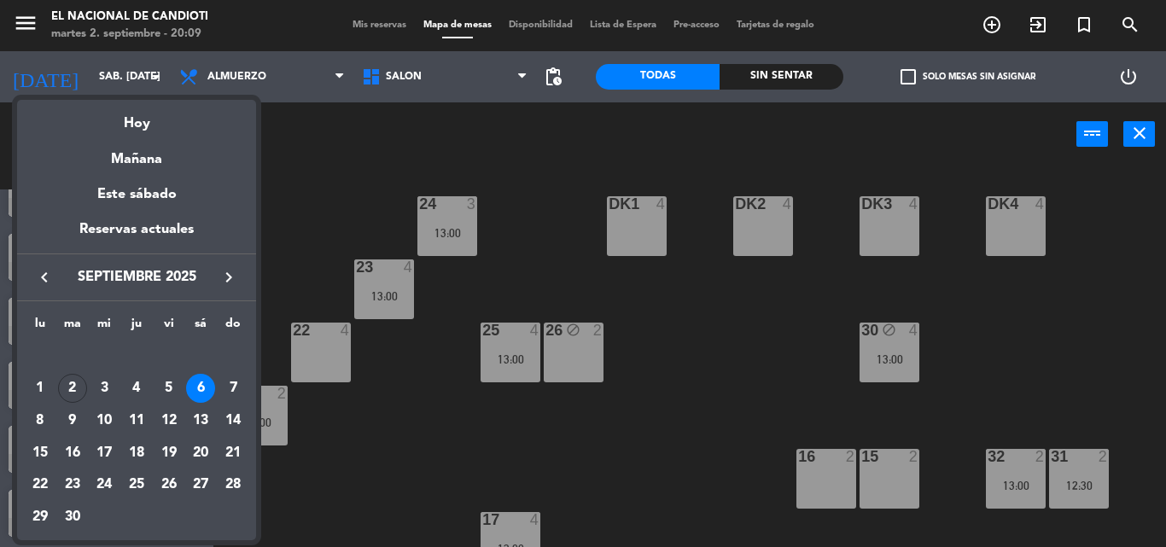
click at [105, 388] on div "3" at bounding box center [104, 388] width 29 height 29
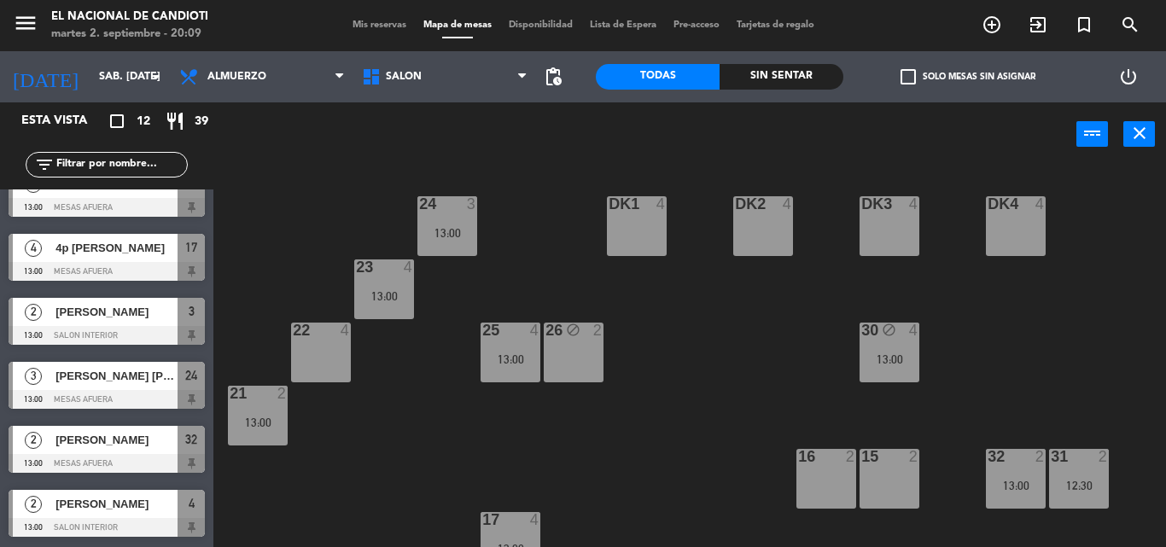
type input "mié. [DATE]"
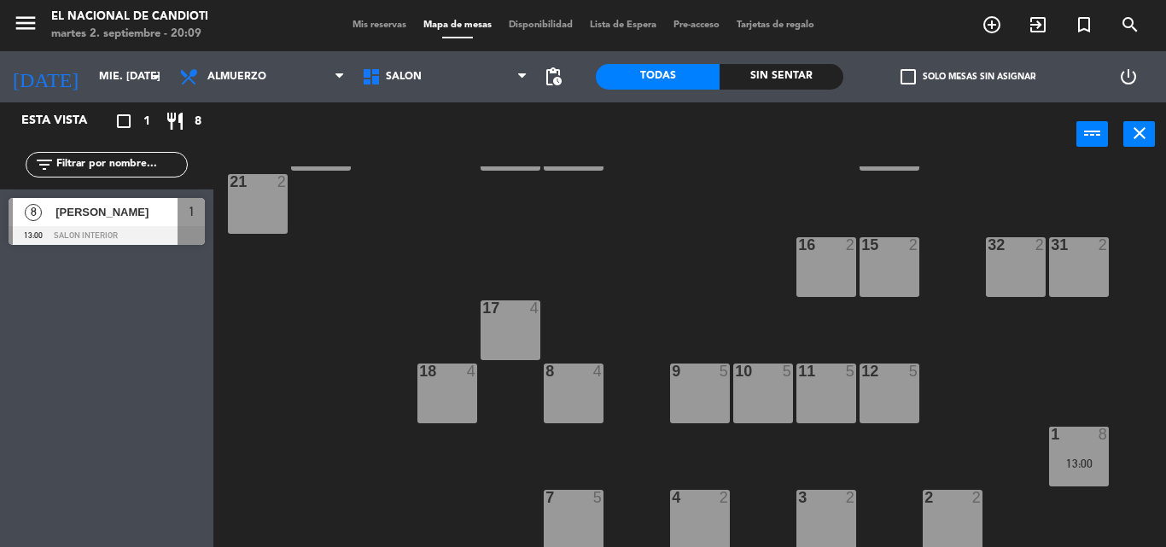
scroll to position [214, 0]
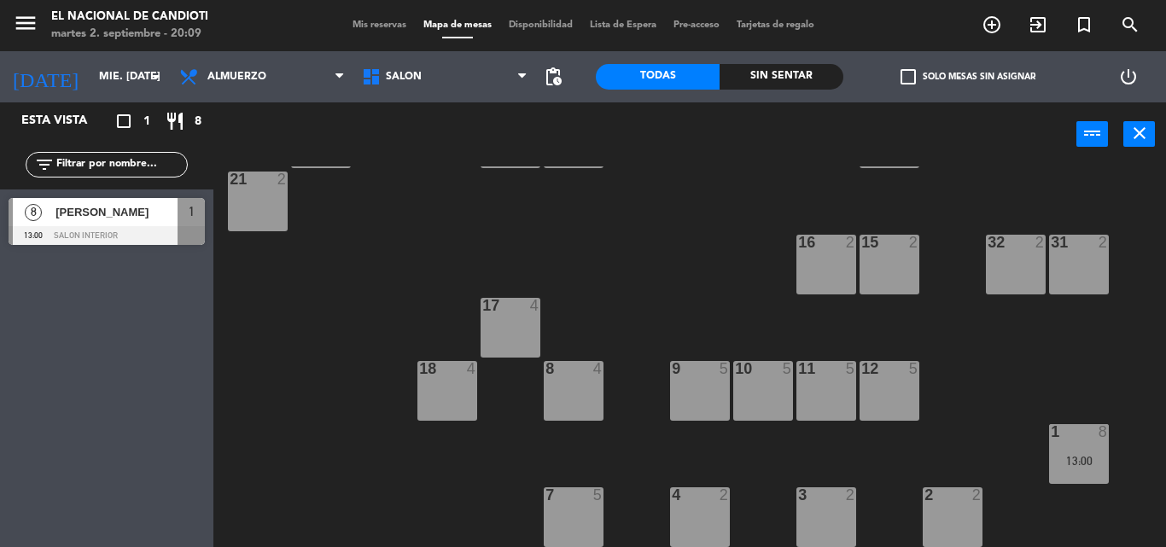
click at [835, 522] on div "3 2" at bounding box center [827, 518] width 60 height 60
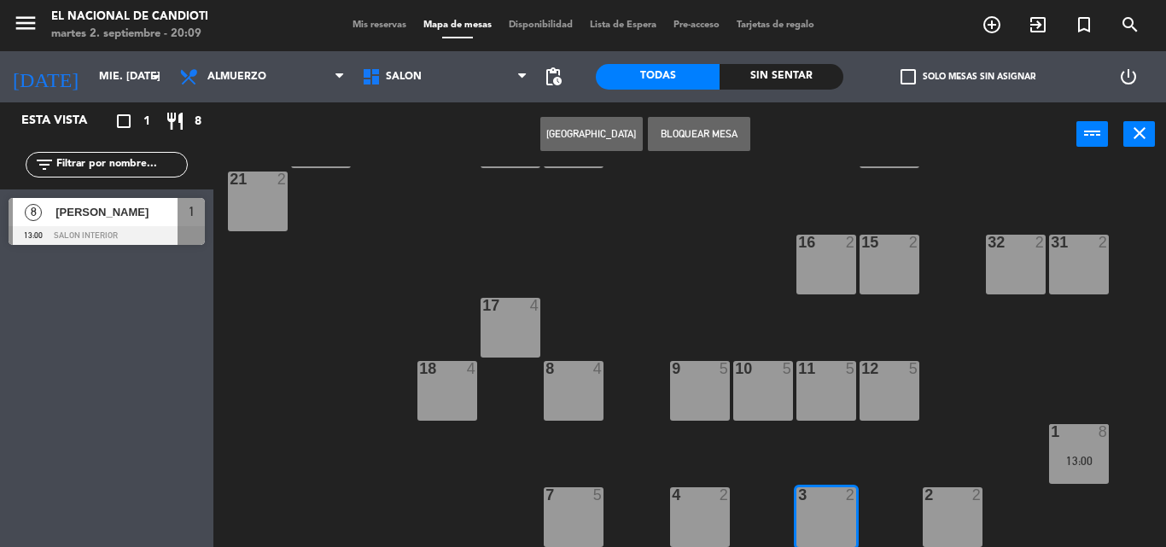
click at [582, 140] on button "[GEOGRAPHIC_DATA]" at bounding box center [592, 134] width 102 height 34
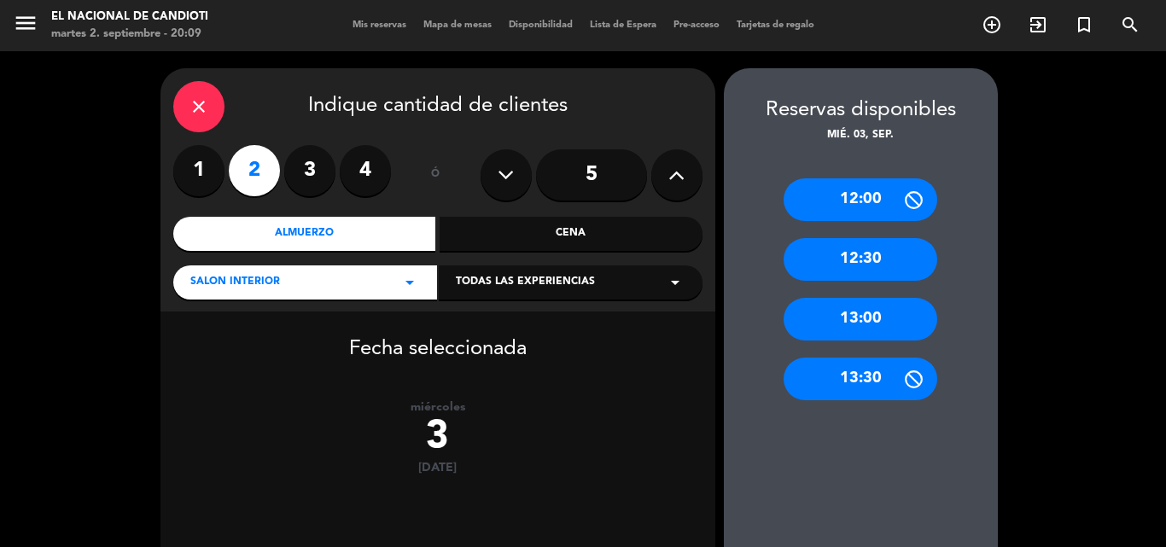
click at [897, 318] on div "13:00" at bounding box center [861, 319] width 154 height 43
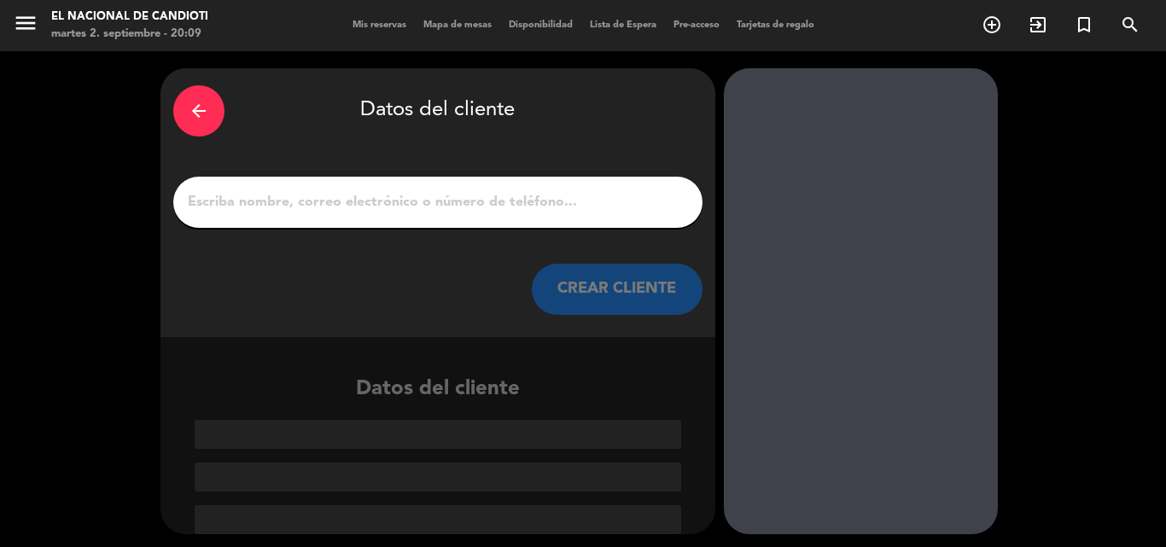
click at [474, 205] on input "1" at bounding box center [438, 202] width 504 height 24
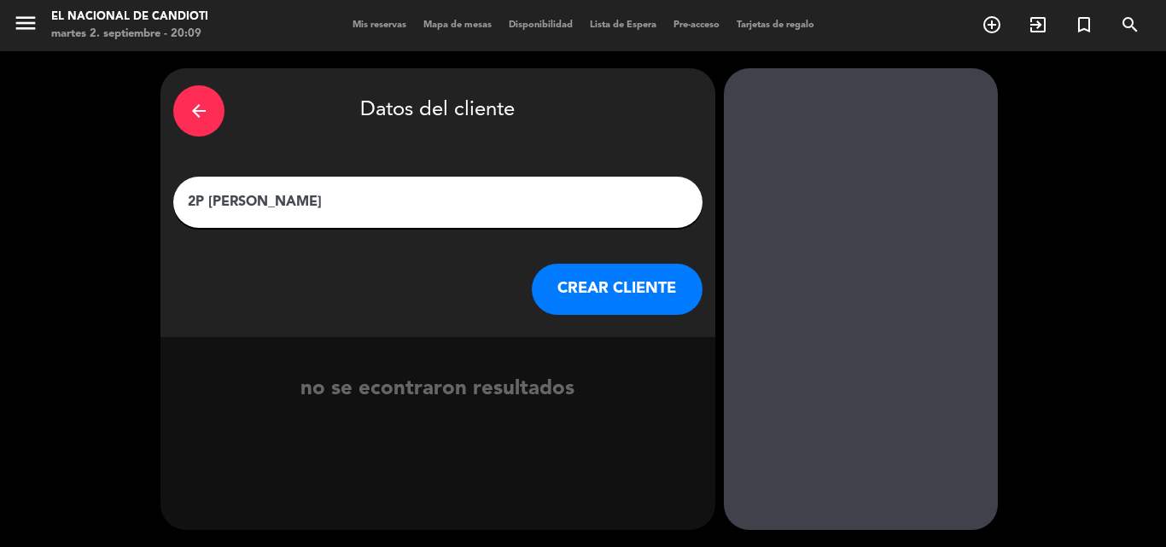
type input "2P [PERSON_NAME]"
click at [653, 290] on button "CREAR CLIENTE" at bounding box center [617, 289] width 171 height 51
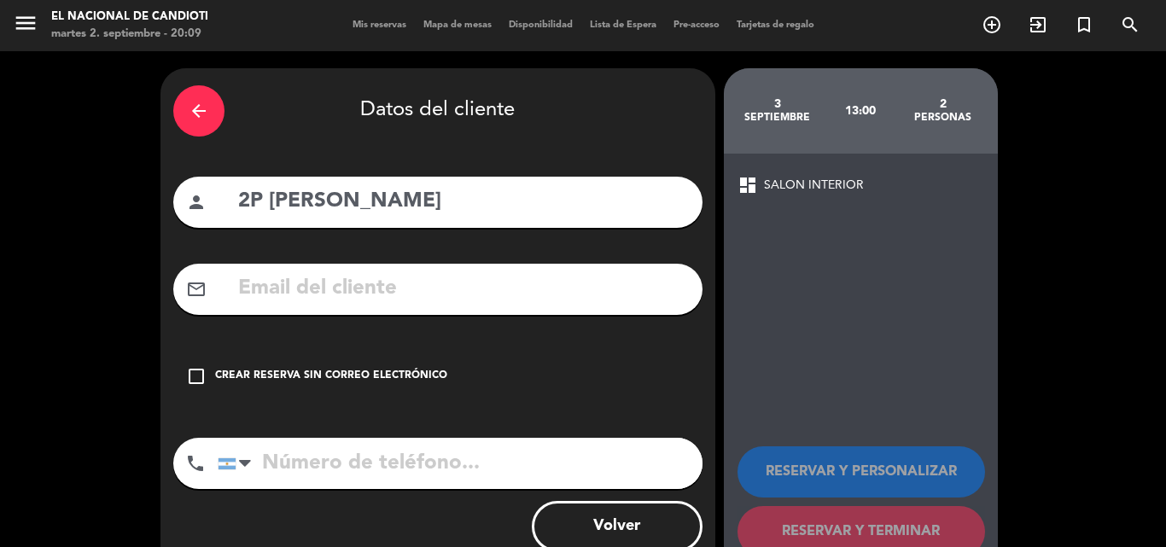
click at [311, 370] on div "Crear reserva sin correo electrónico" at bounding box center [331, 376] width 232 height 17
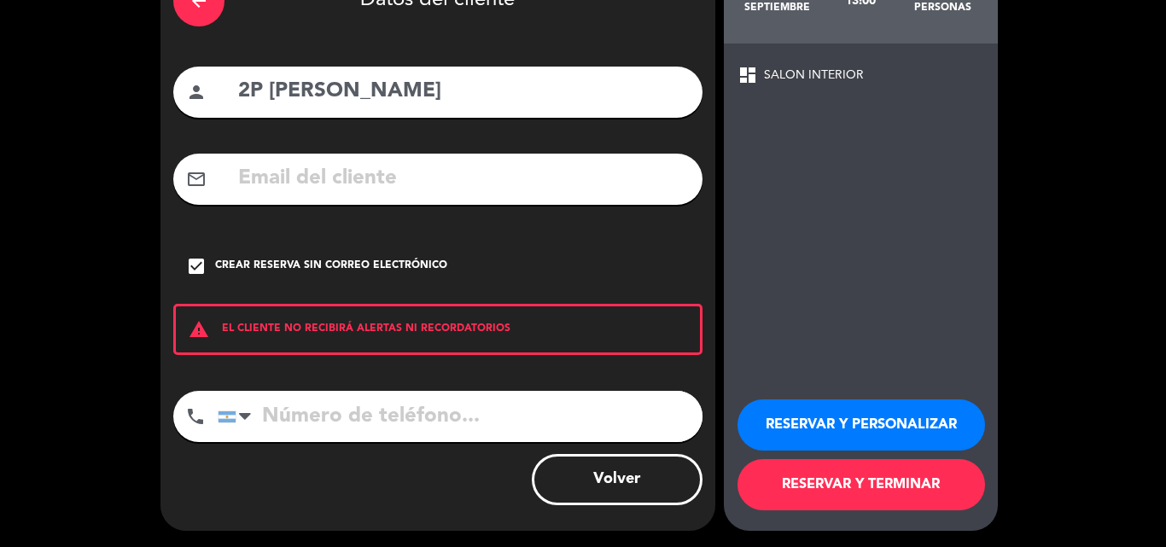
scroll to position [111, 0]
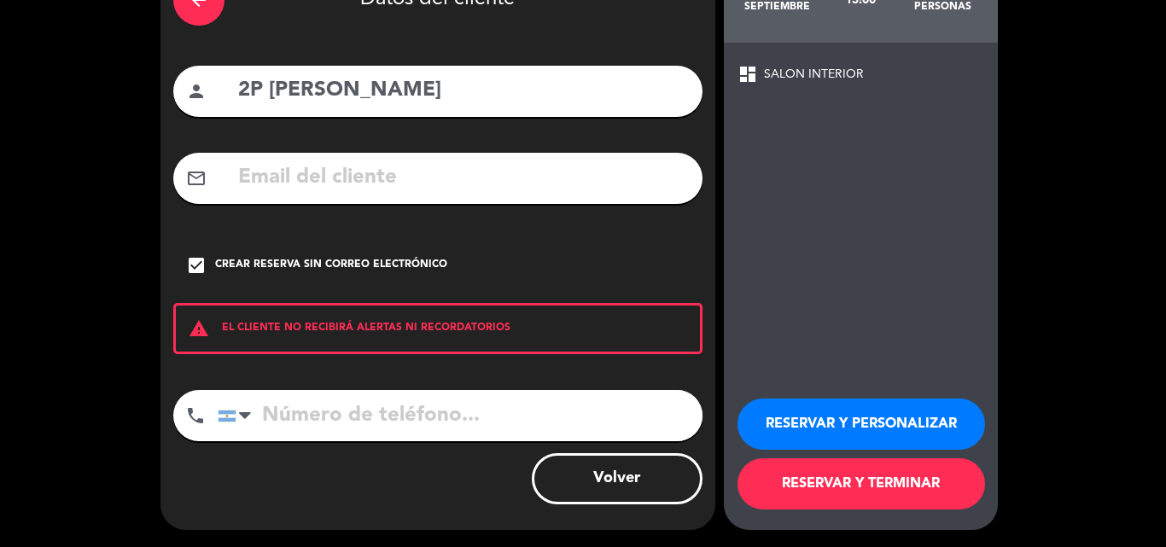
click at [924, 500] on button "RESERVAR Y TERMINAR" at bounding box center [862, 484] width 248 height 51
